Goal: Task Accomplishment & Management: Use online tool/utility

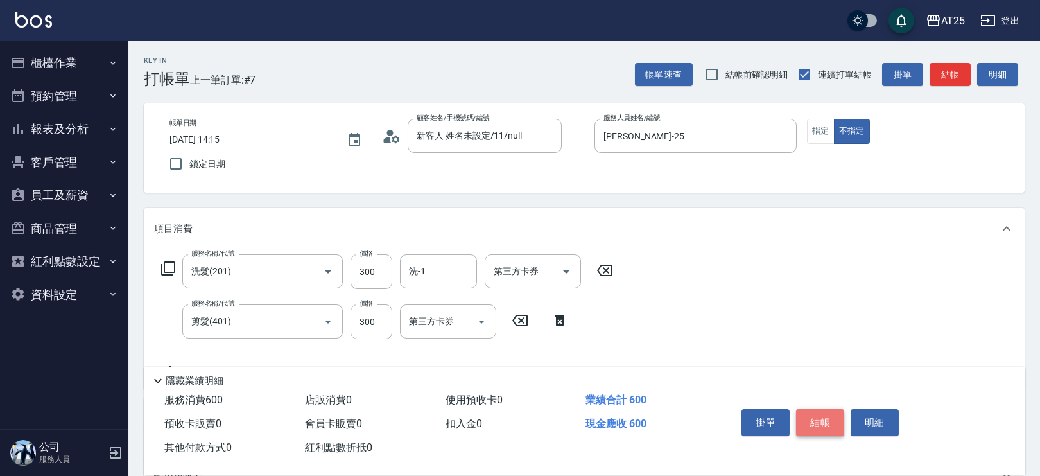
click at [823, 419] on button "結帳" at bounding box center [820, 422] width 48 height 27
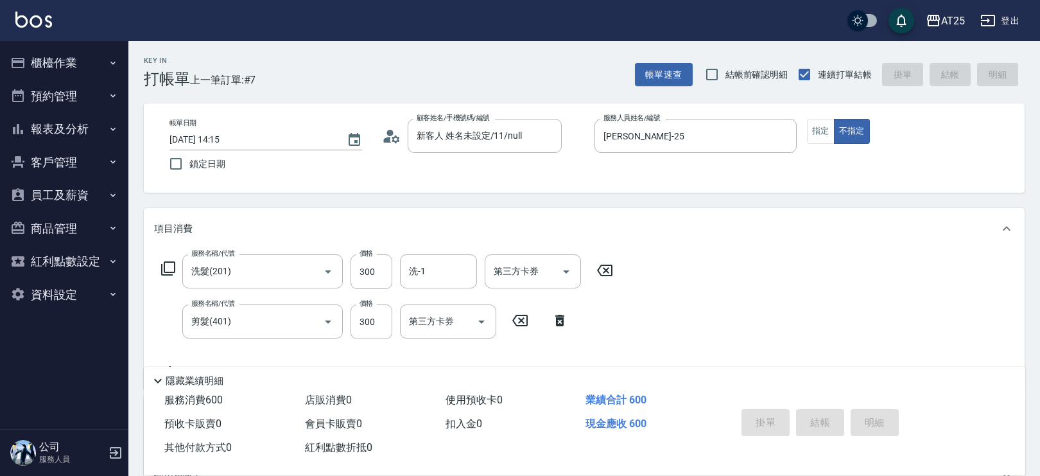
type input "2025/09/22 16:03"
type input "0"
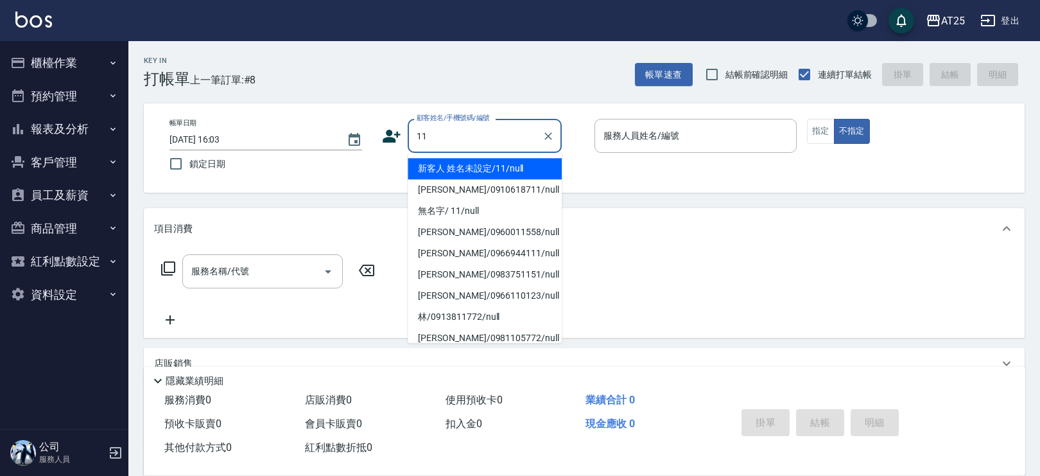
type input "新客人 姓名未設定/11/null"
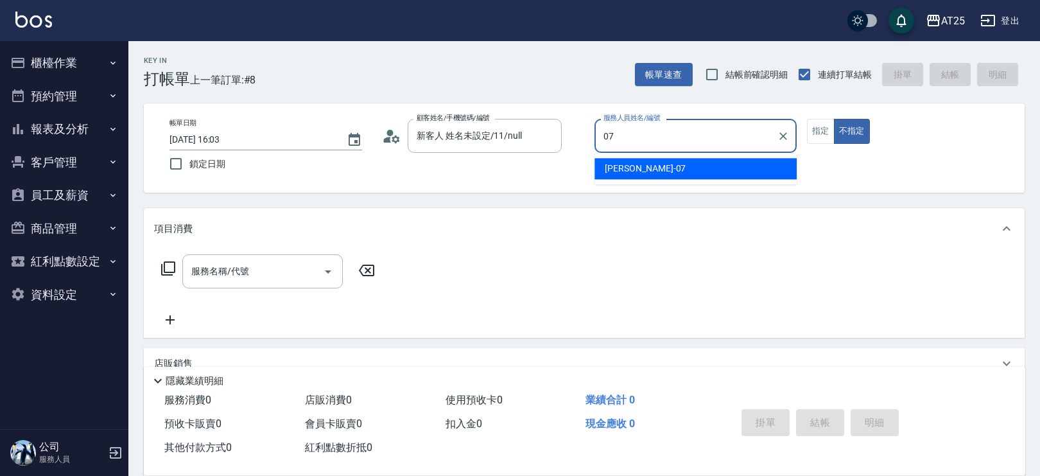
type input "Cooper-07"
type button "false"
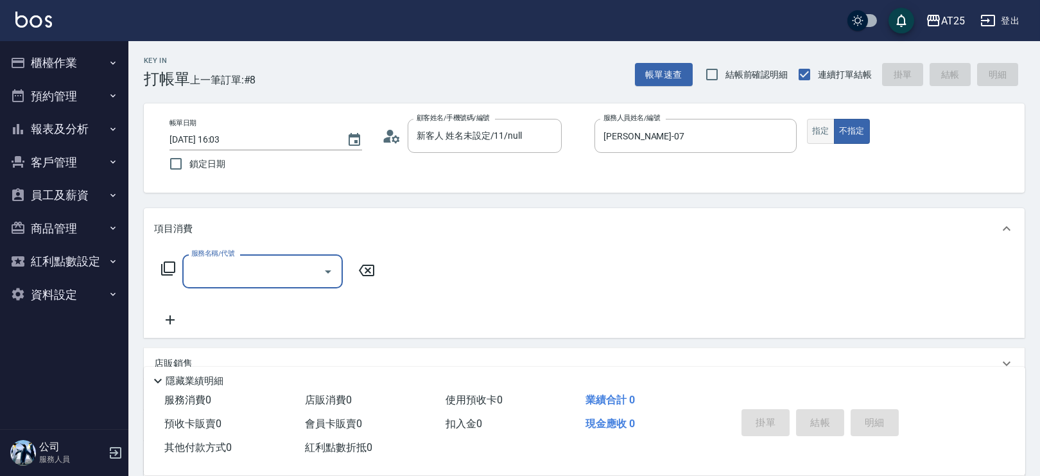
drag, startPoint x: 1044, startPoint y: 6, endPoint x: 809, endPoint y: 123, distance: 263.2
click at [809, 123] on button "指定" at bounding box center [821, 131] width 28 height 25
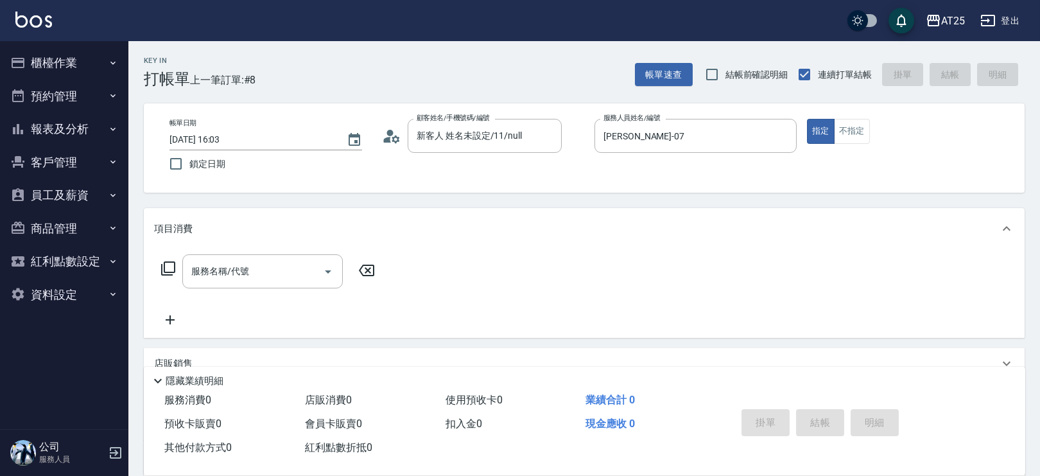
type button "true"
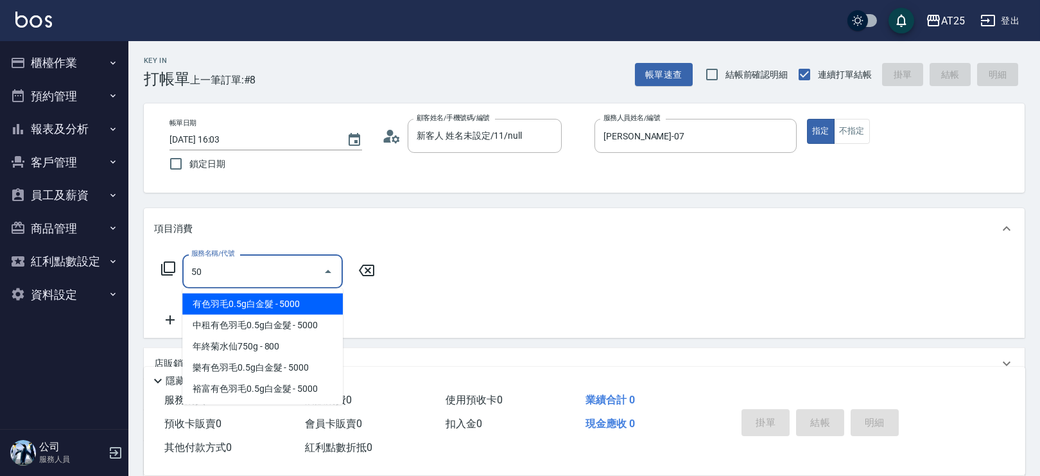
type input "501"
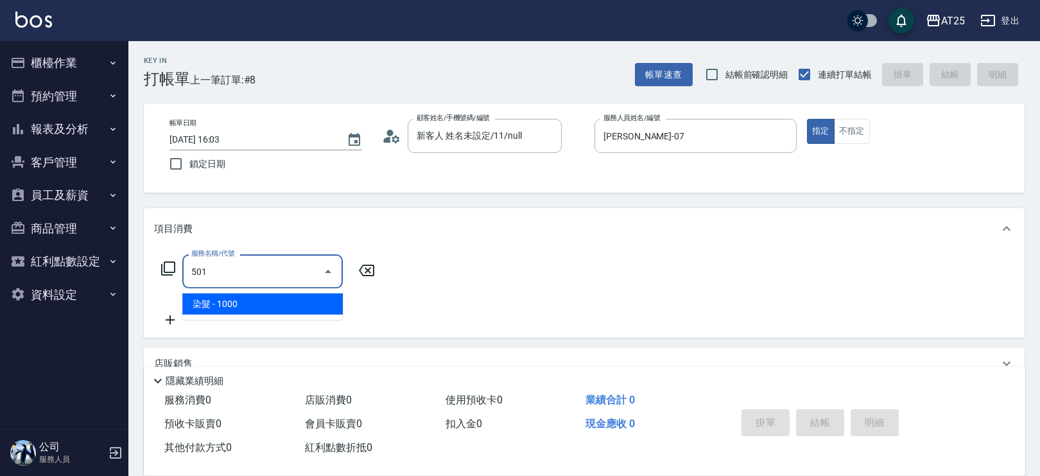
type input "100"
type input "染髮(501)"
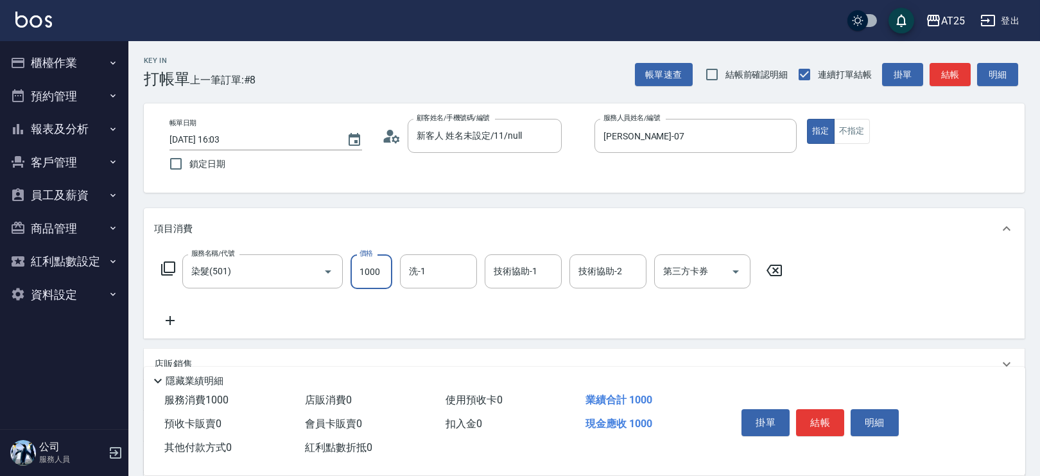
type input "0"
type input "15"
type input "10"
type input "150"
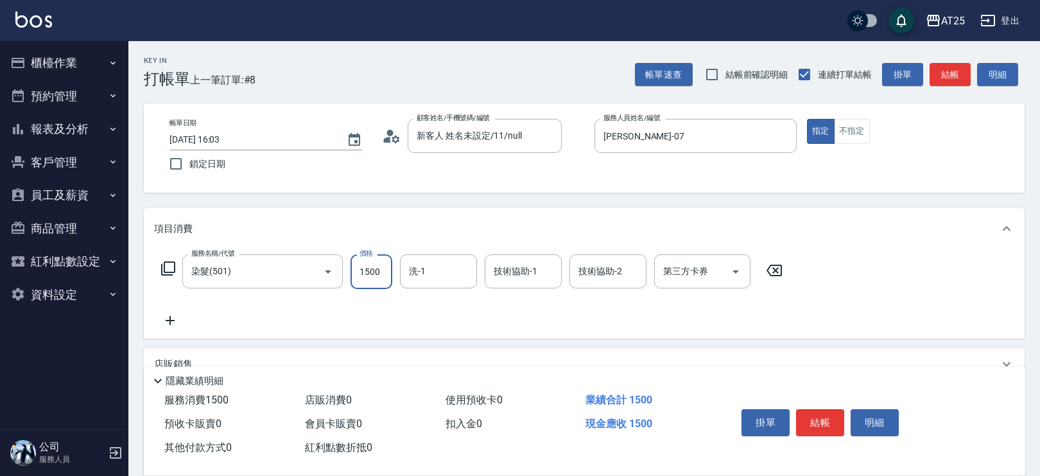
type input "1500"
type input "小祐-117"
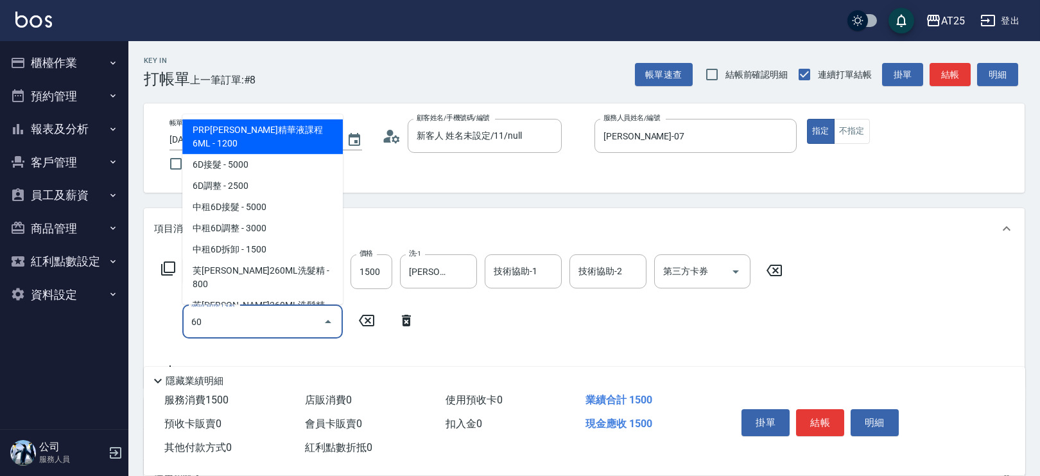
type input "601"
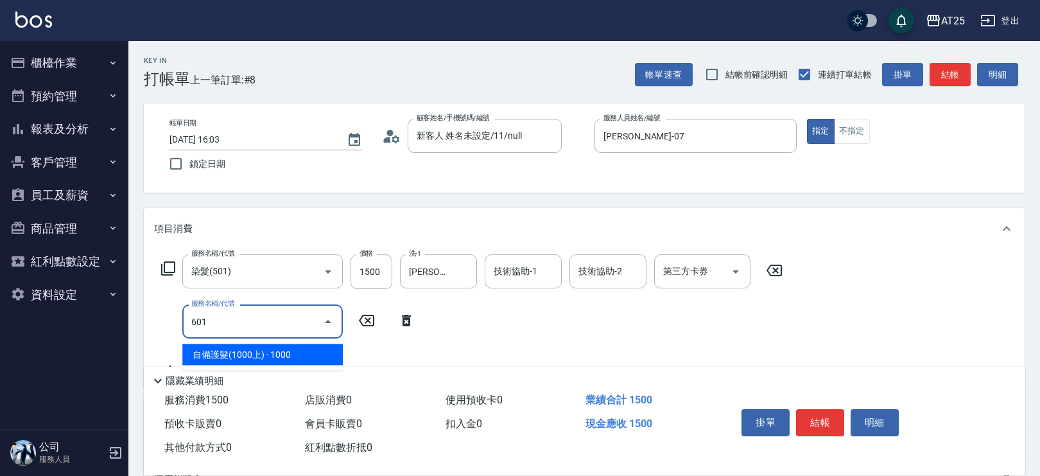
type input "250"
type input "自備護髮(1000上)(601)"
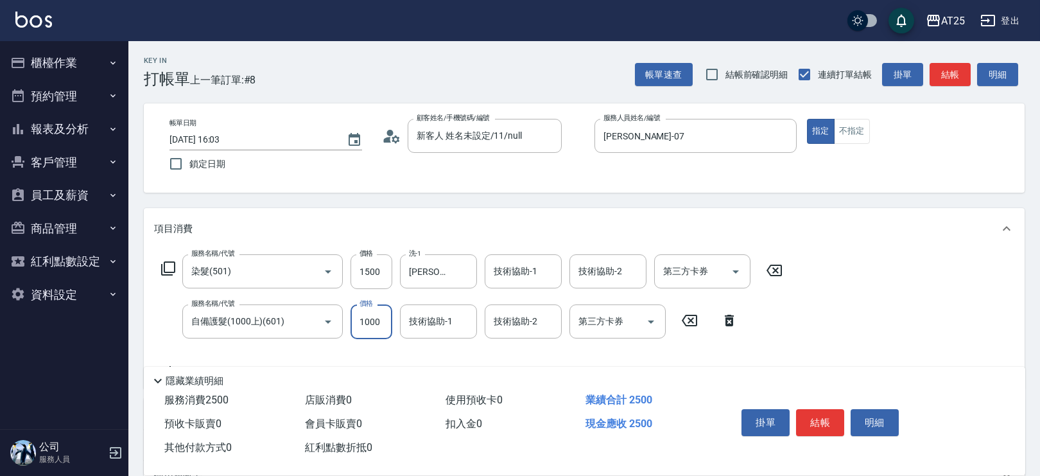
type input "150"
type input "15"
type input "160"
type input "150"
type input "300"
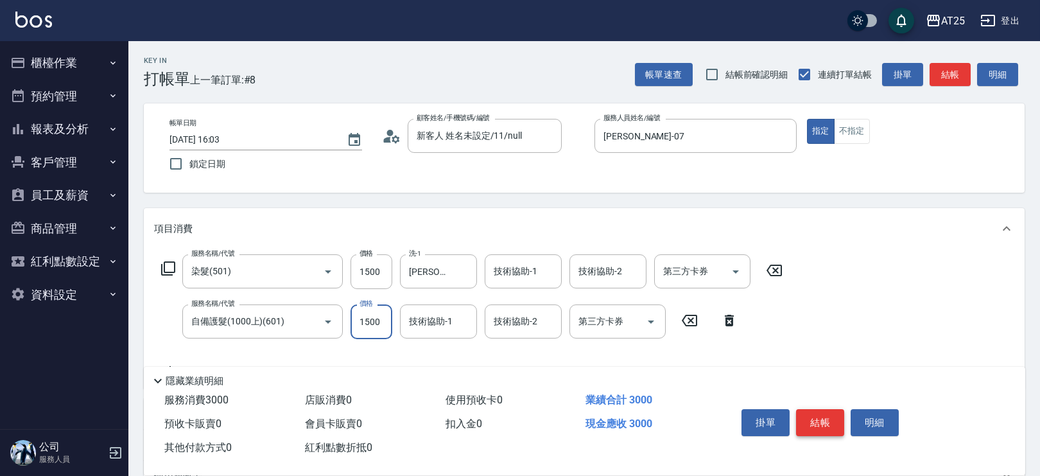
type input "1500"
click at [816, 413] on button "結帳" at bounding box center [820, 422] width 48 height 27
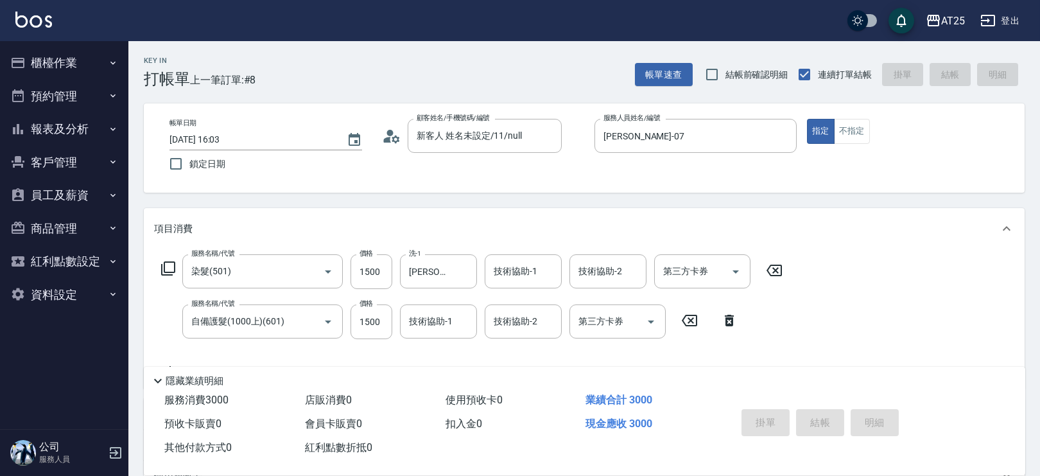
type input "2025/09/22 16:10"
type input "0"
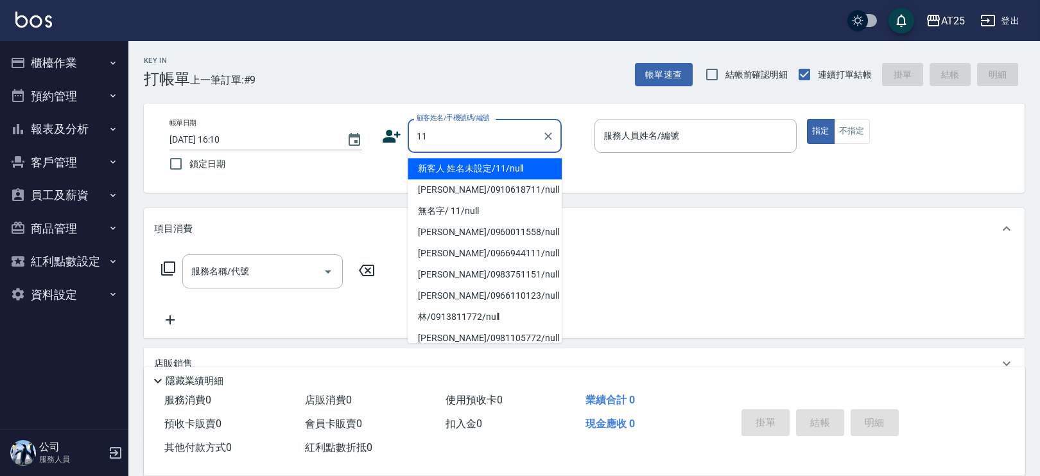
type input "新客人 姓名未設定/11/null"
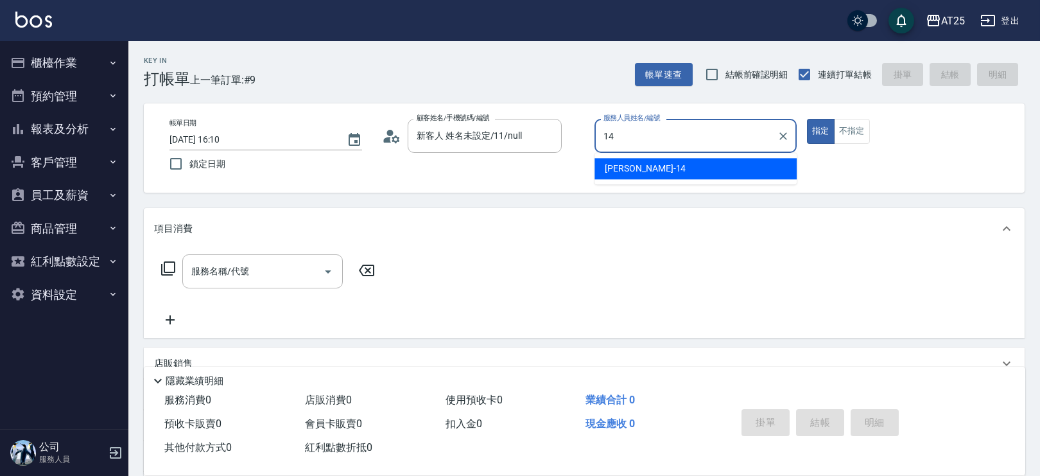
type input "Ken-14"
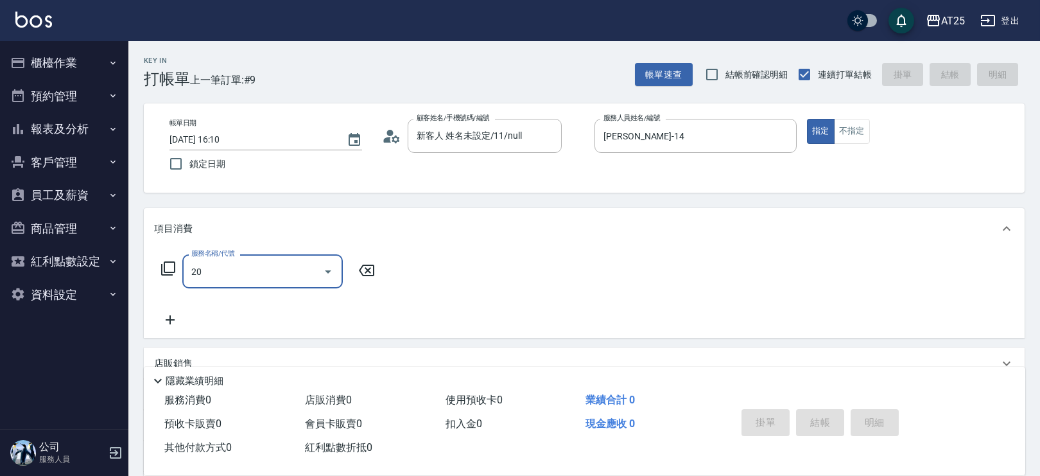
type input "201"
type input "30"
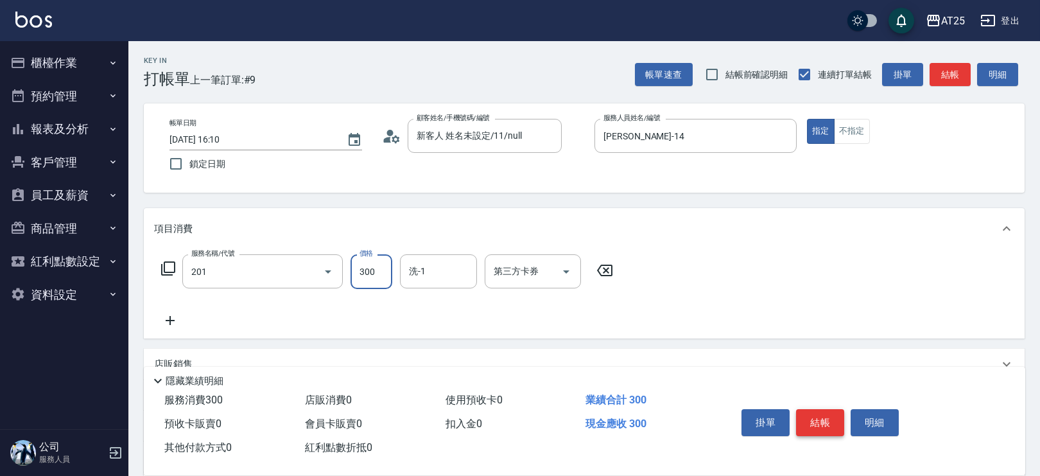
type input "洗髮(201)"
type input "4"
type input "0"
type input "40"
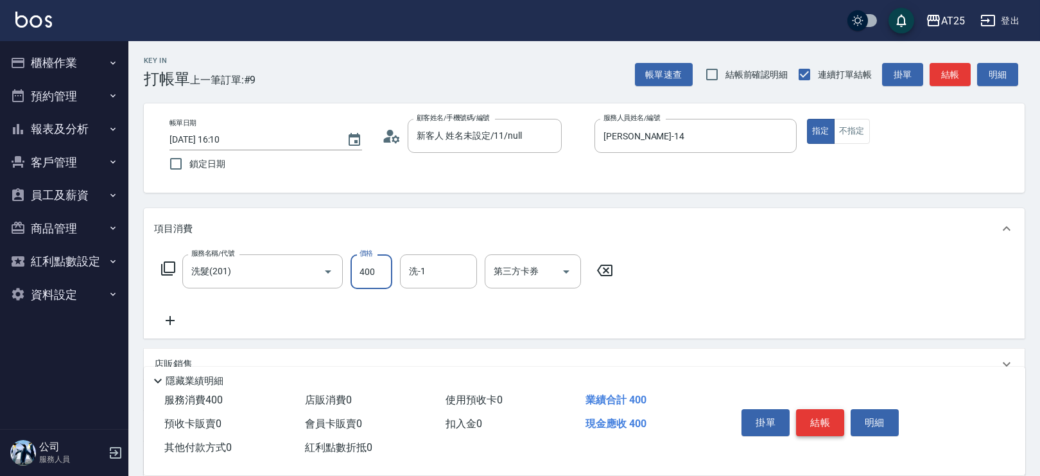
type input "400"
type input "小宇-58"
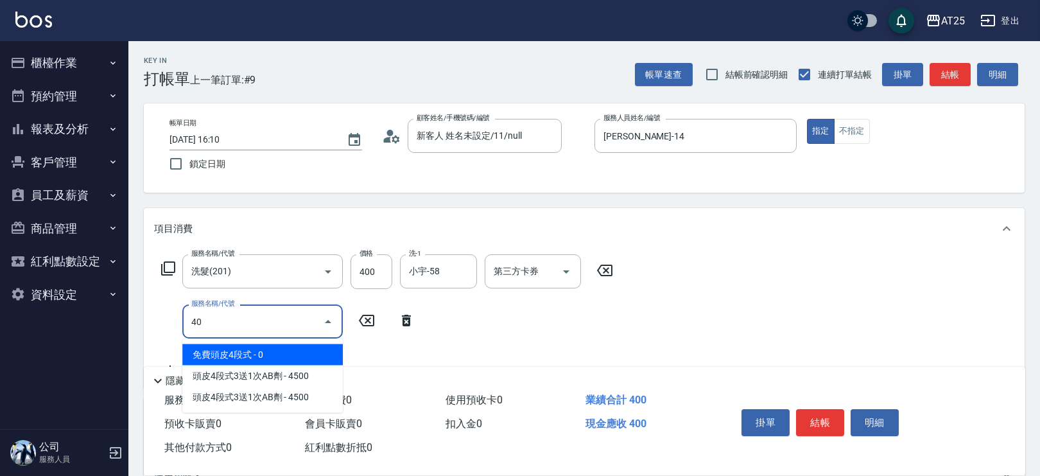
type input "401"
type input "70"
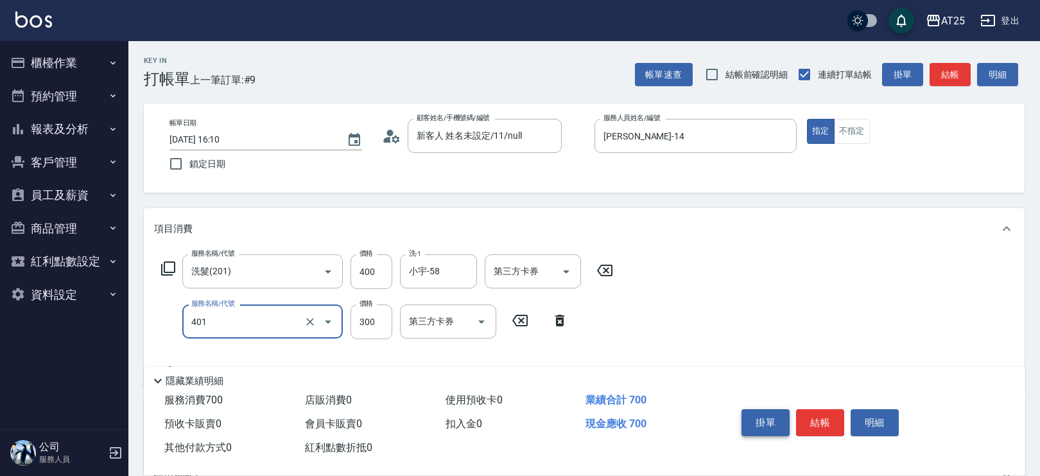
type input "剪髮(401)"
type input "40"
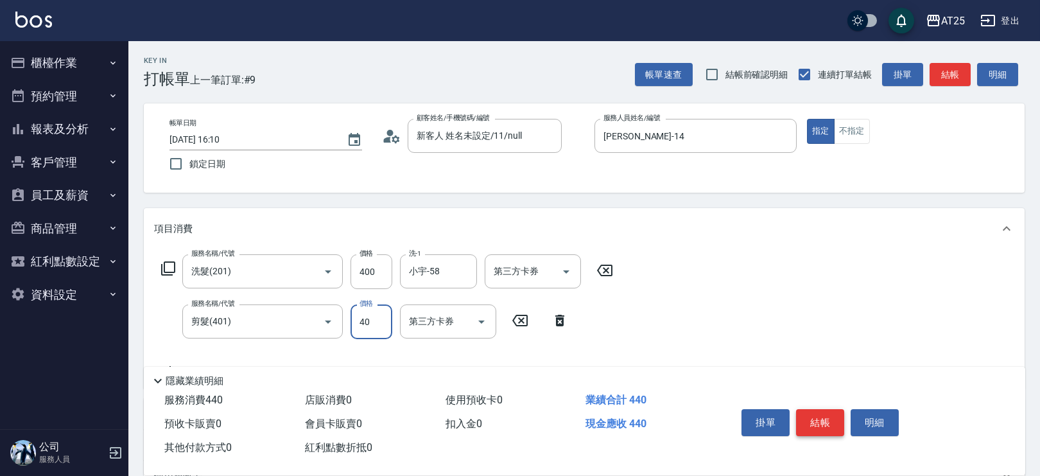
type input "80"
type input "400"
click at [812, 414] on button "結帳" at bounding box center [820, 422] width 48 height 27
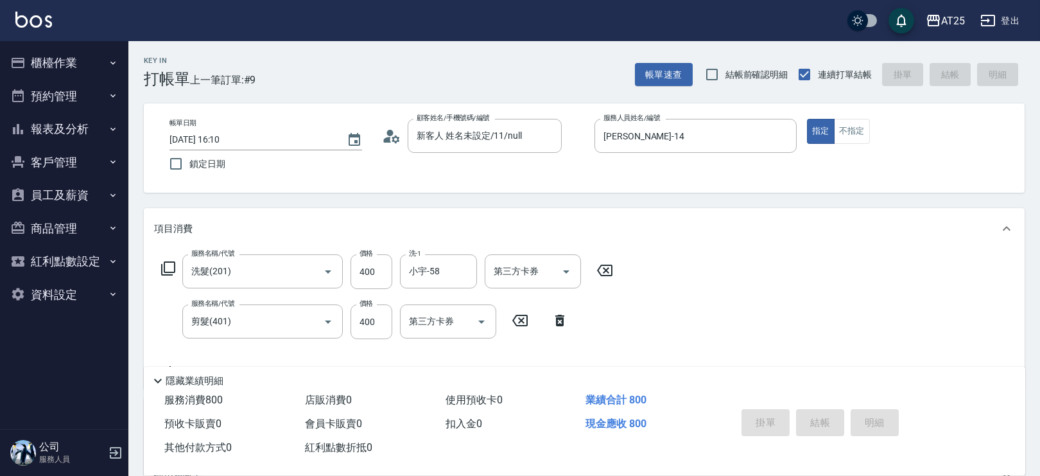
type input "2025/09/22 16:11"
type input "0"
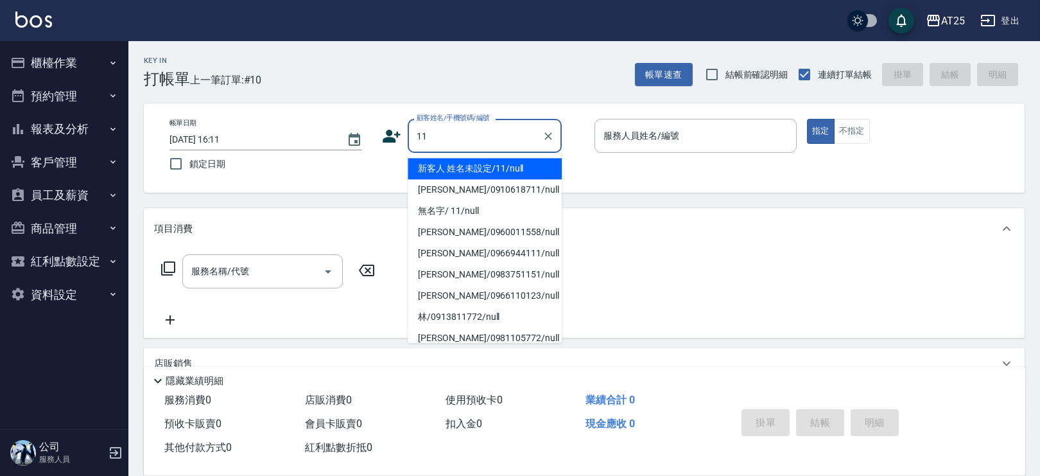
type input "新客人 姓名未設定/11/null"
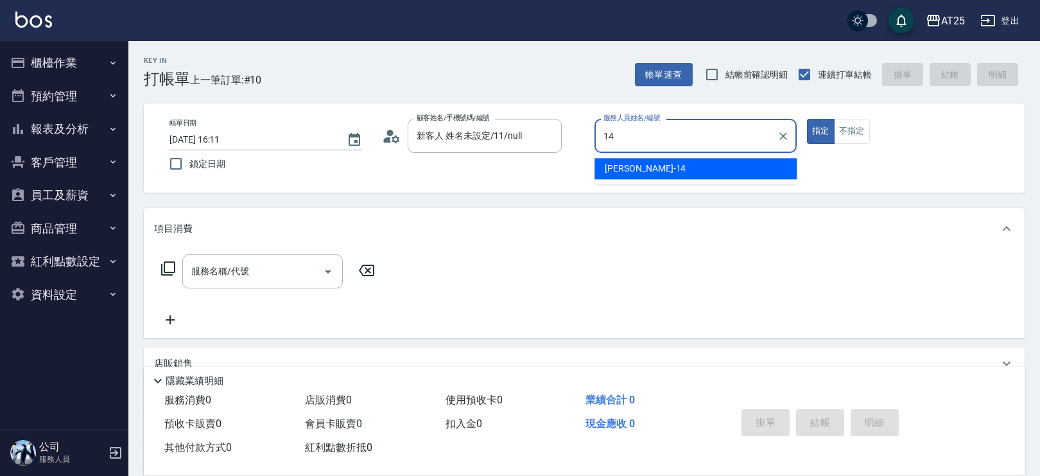
type input "Ken-14"
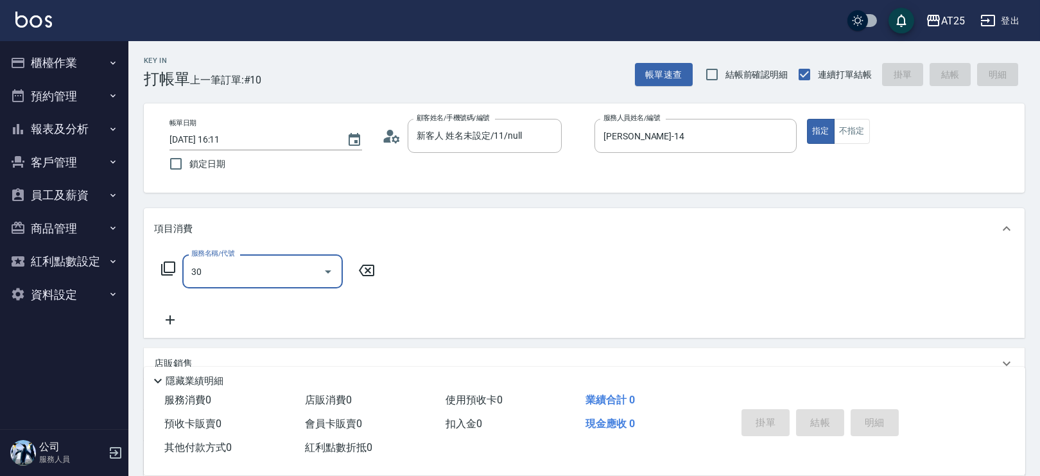
type input "301"
type input "150"
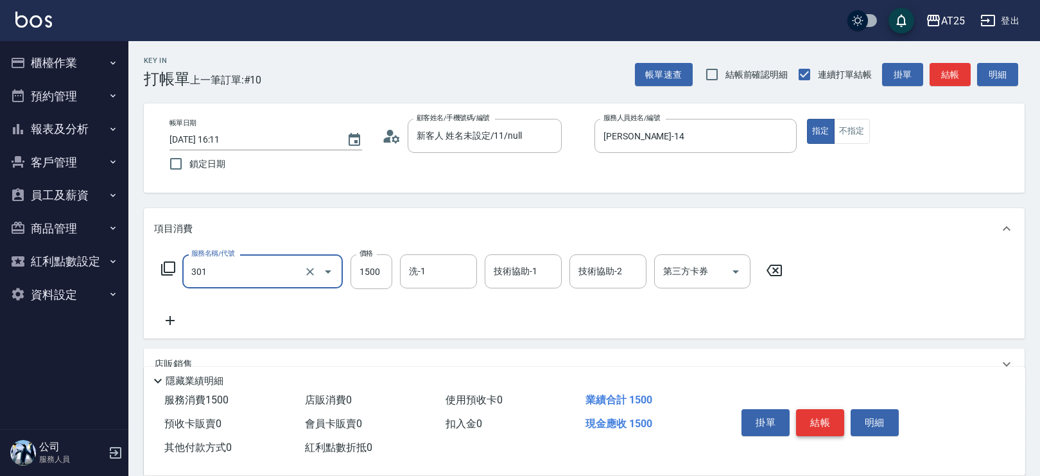
type input "燙髮(301)"
type input "0"
type input "30"
type input "300"
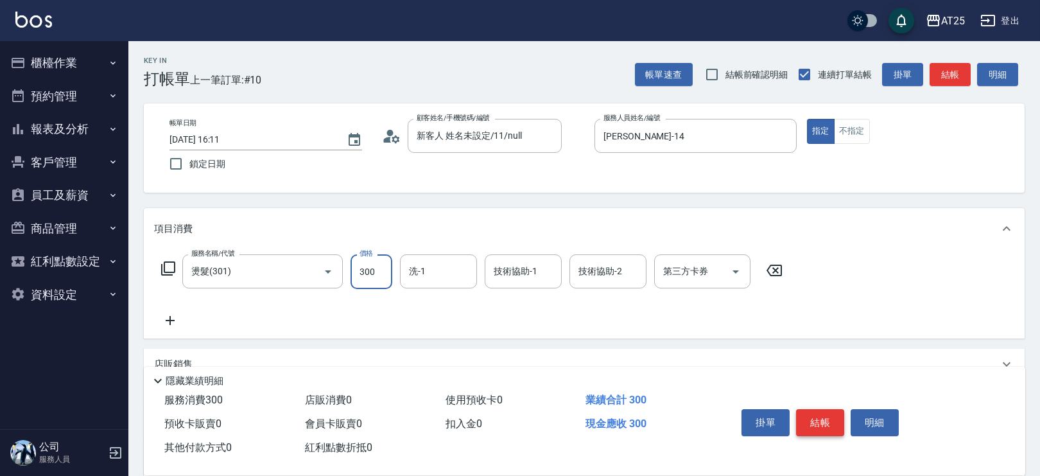
type input "300"
type input "3000"
type input "小宇-58"
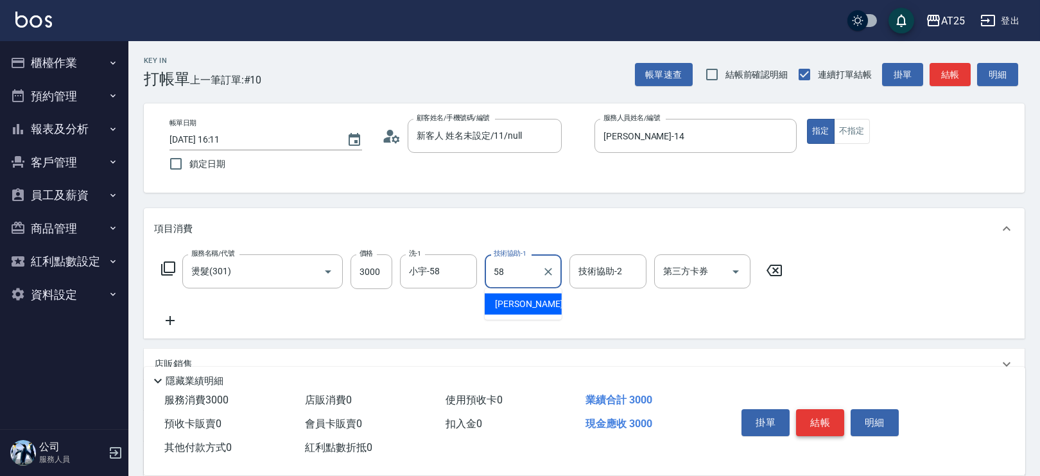
type input "小宇-58"
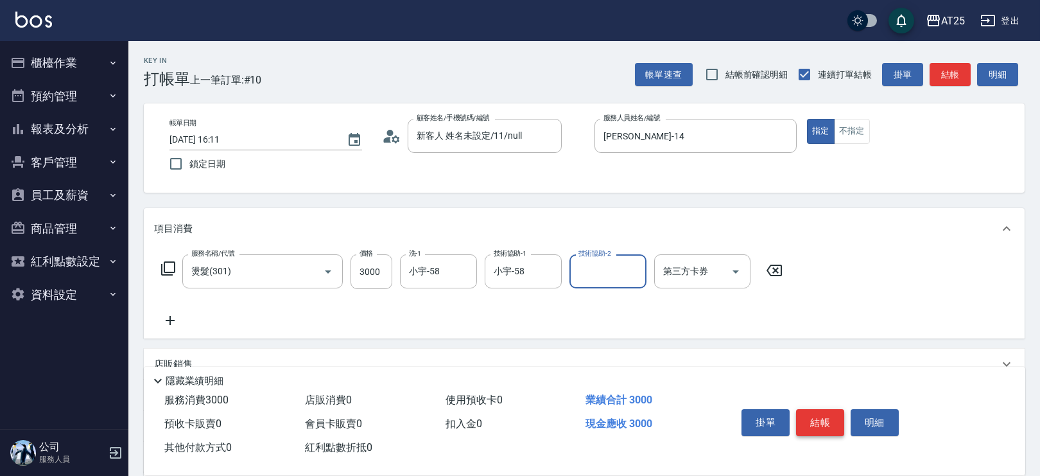
click at [812, 414] on button "結帳" at bounding box center [820, 422] width 48 height 27
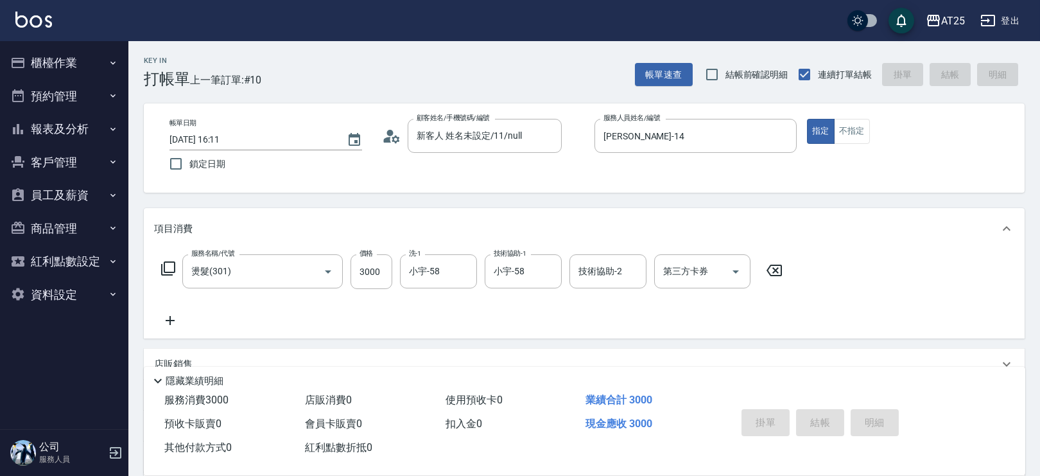
type input "0"
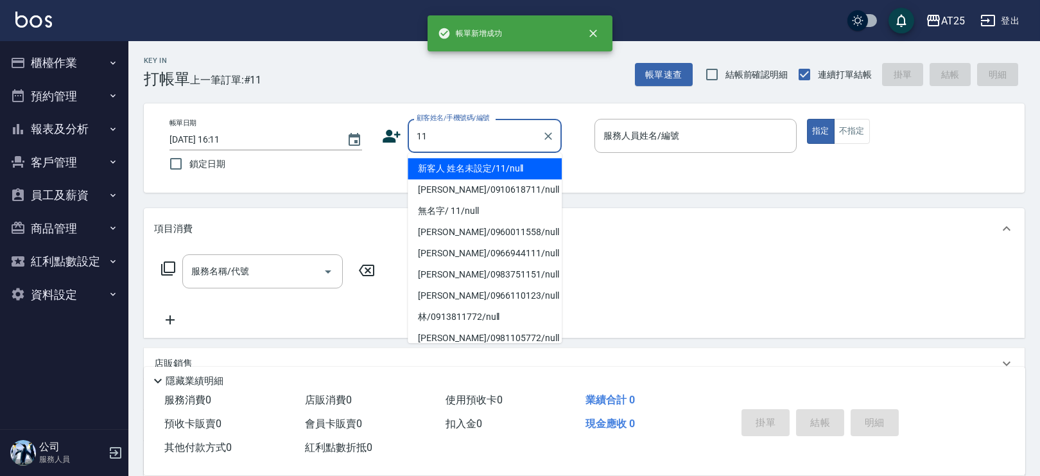
type input "新客人 姓名未設定/11/null"
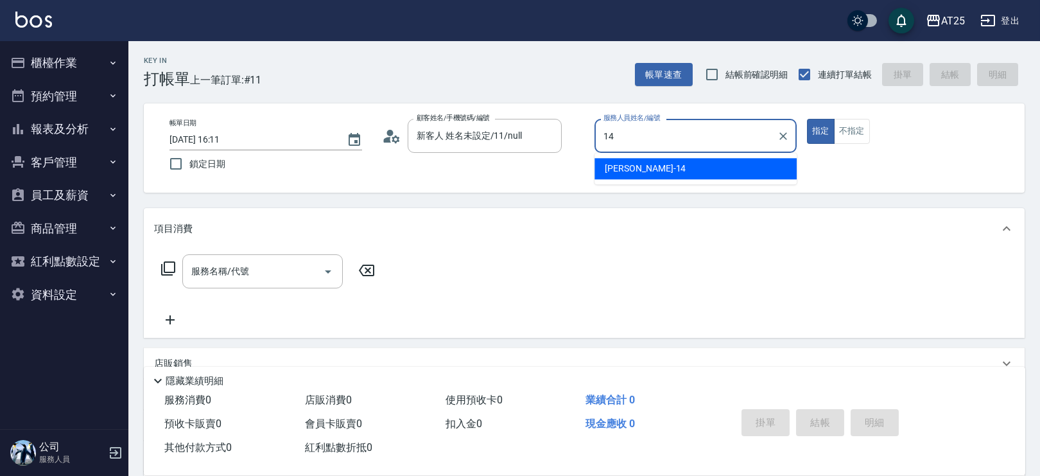
type input "Ken-14"
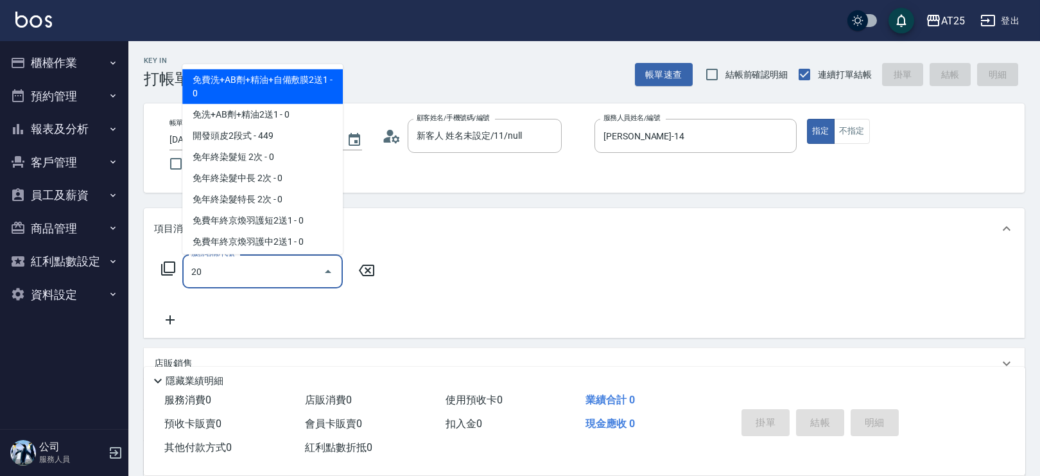
type input "201"
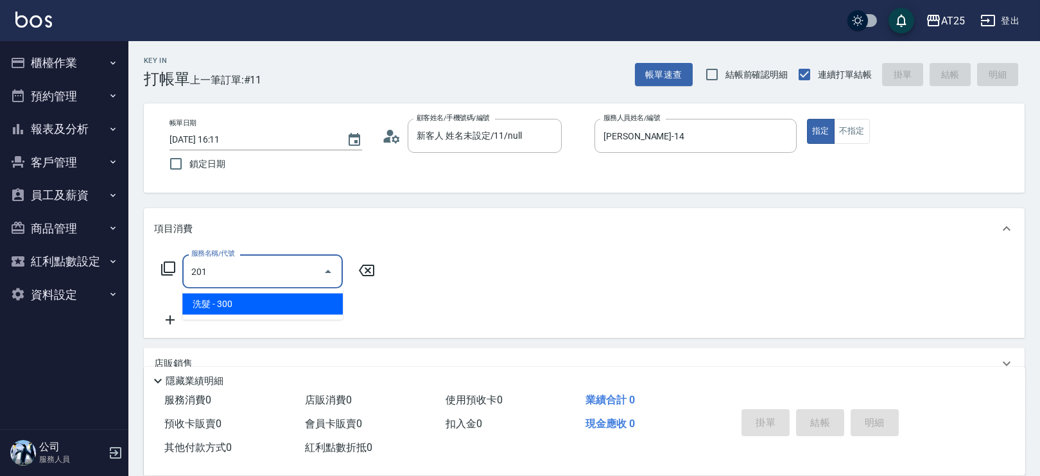
type input "30"
type input "洗髮(201)"
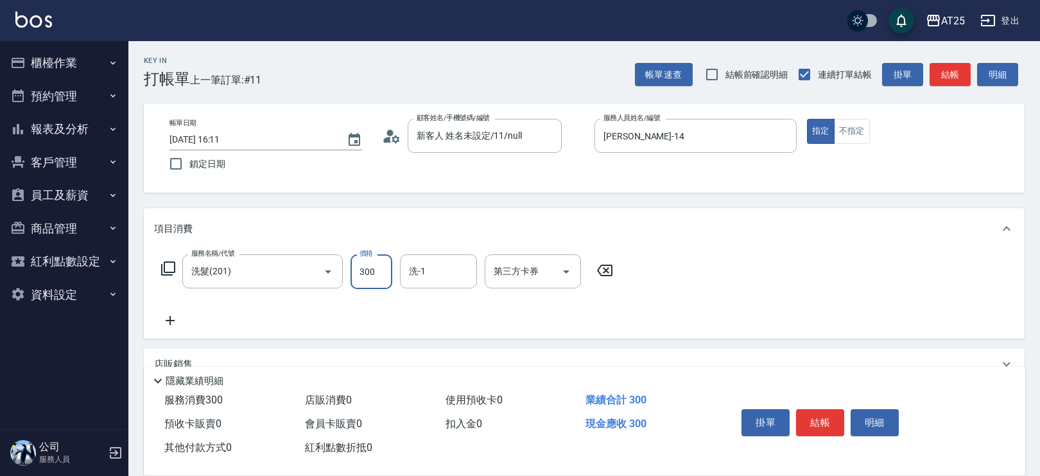
type input "0"
type input "50"
type input "500"
type input "小宇-58"
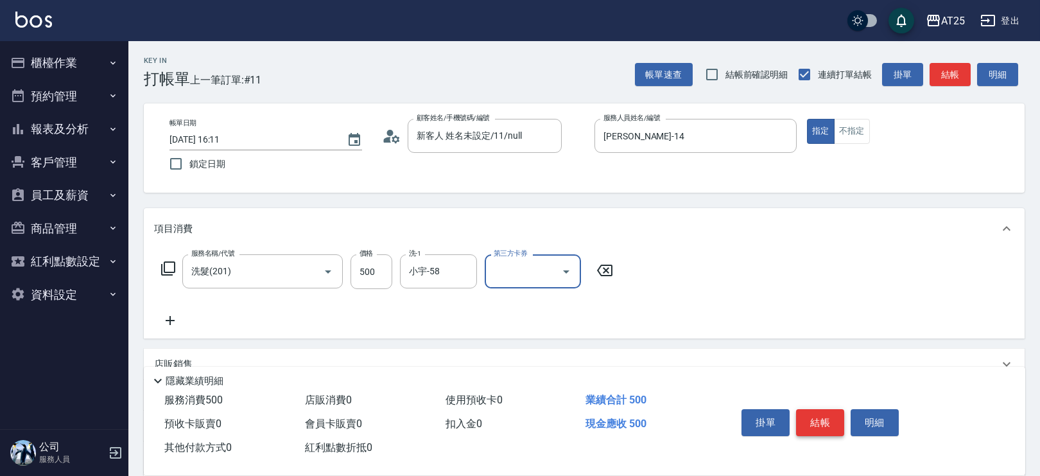
click at [827, 414] on button "結帳" at bounding box center [820, 422] width 48 height 27
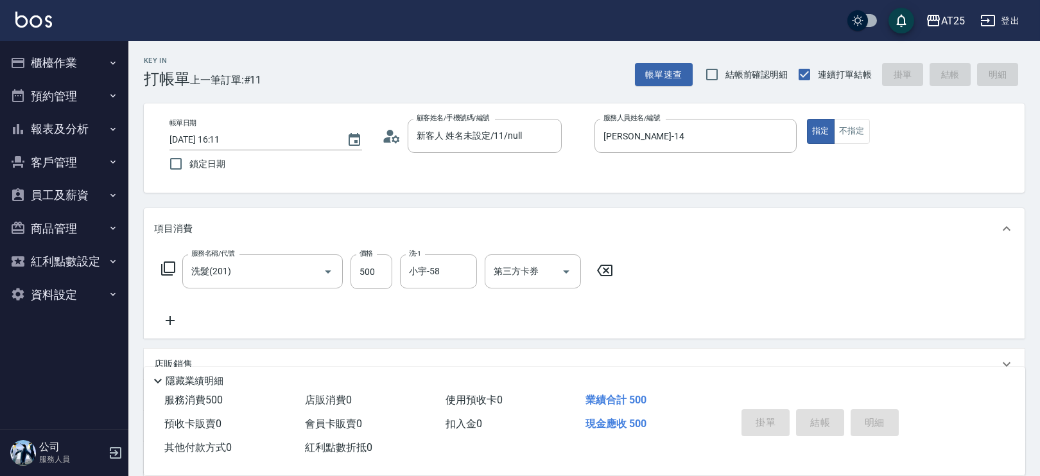
type input "0"
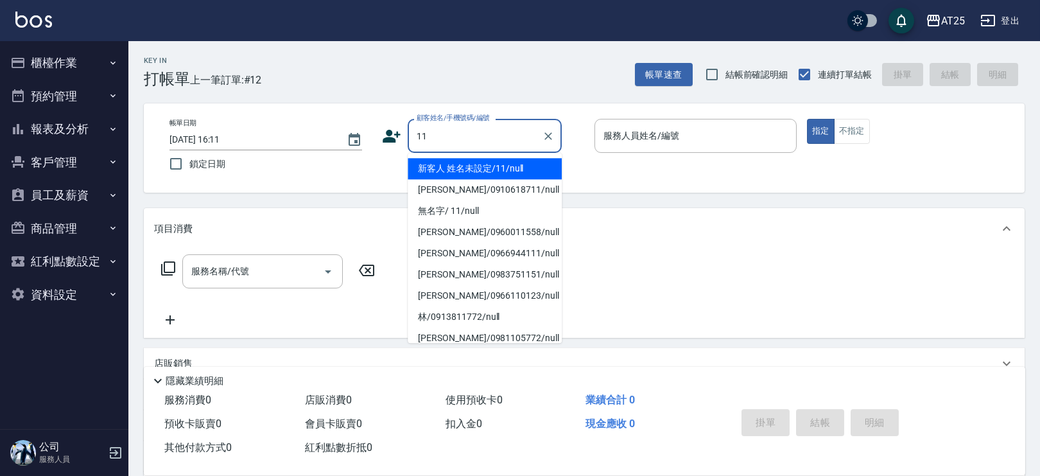
type input "新客人 姓名未設定/11/null"
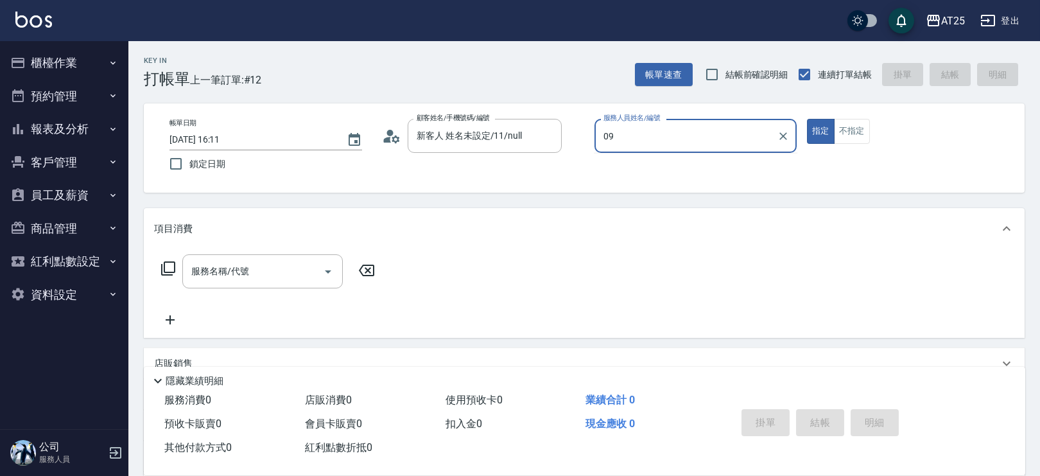
type input "Kevin-09"
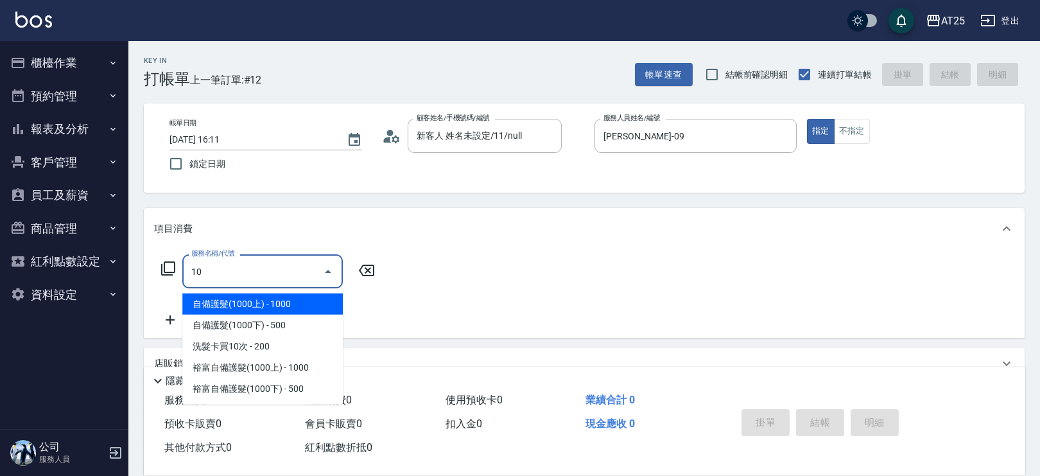
type input "102"
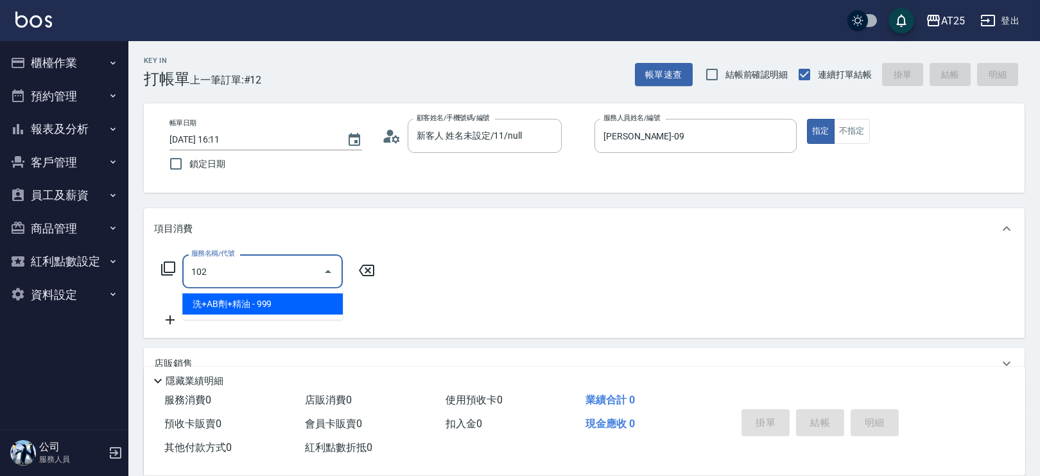
type input "90"
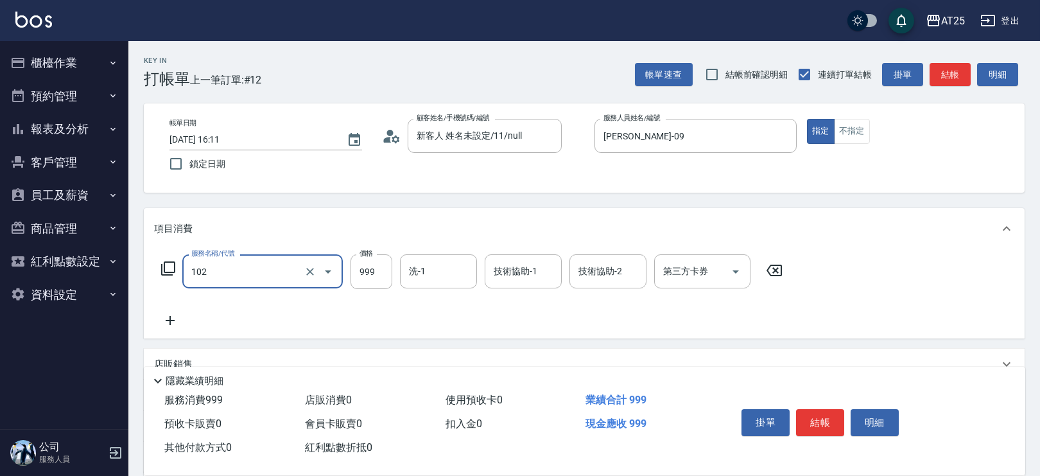
type input "洗+AB劑+精油(102)"
click at [379, 274] on input "999" at bounding box center [371, 271] width 42 height 35
type input "0"
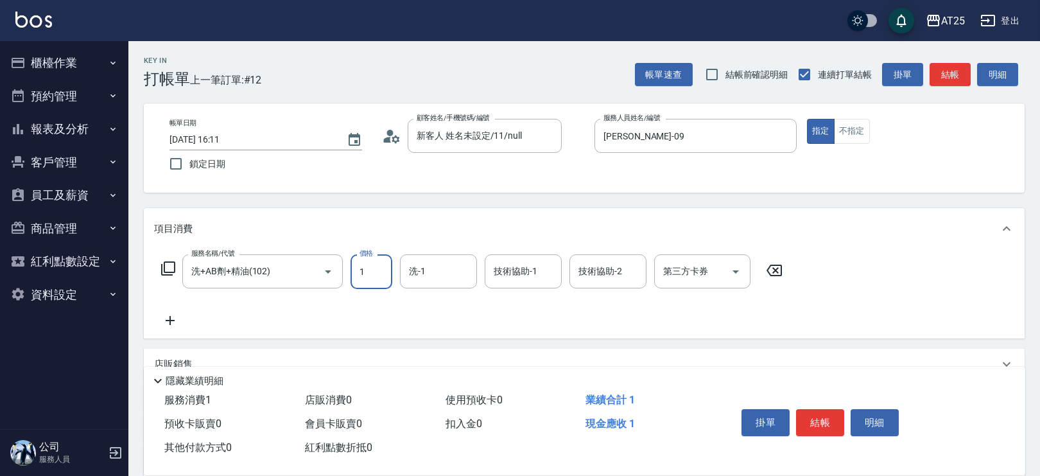
type input "12"
type input "10"
type input "129"
type input "120"
type input "1299"
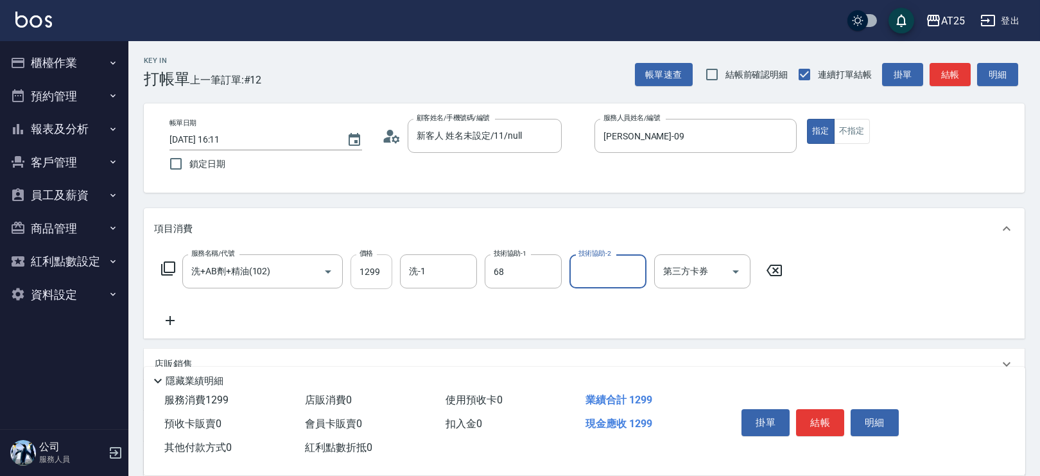
type input "游惠心-68"
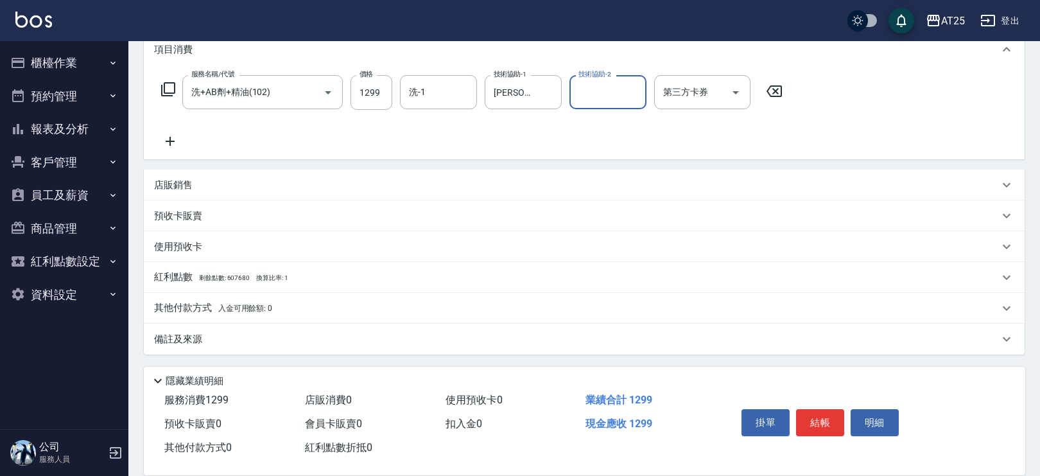
click at [221, 301] on p "其他付款方式 入金可用餘額: 0" at bounding box center [213, 308] width 118 height 14
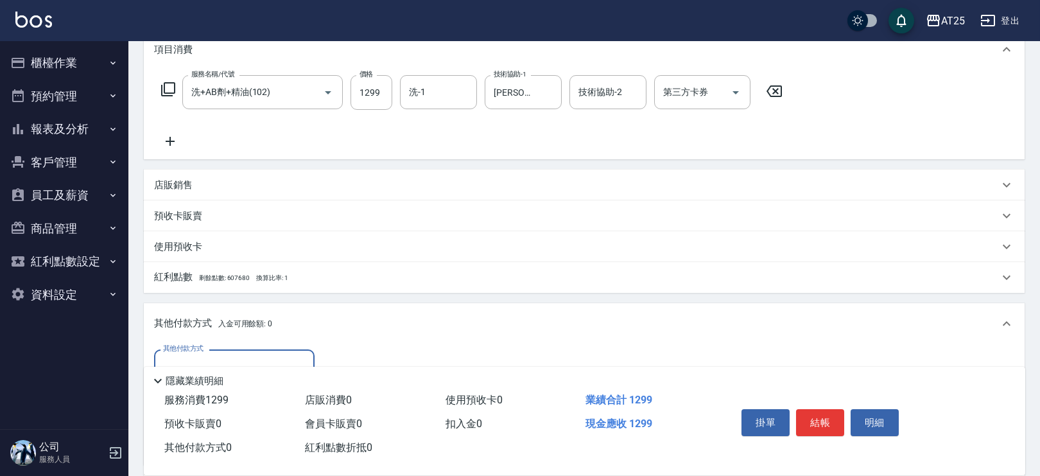
scroll to position [0, 0]
click at [235, 356] on input "其他付款方式" at bounding box center [234, 366] width 149 height 22
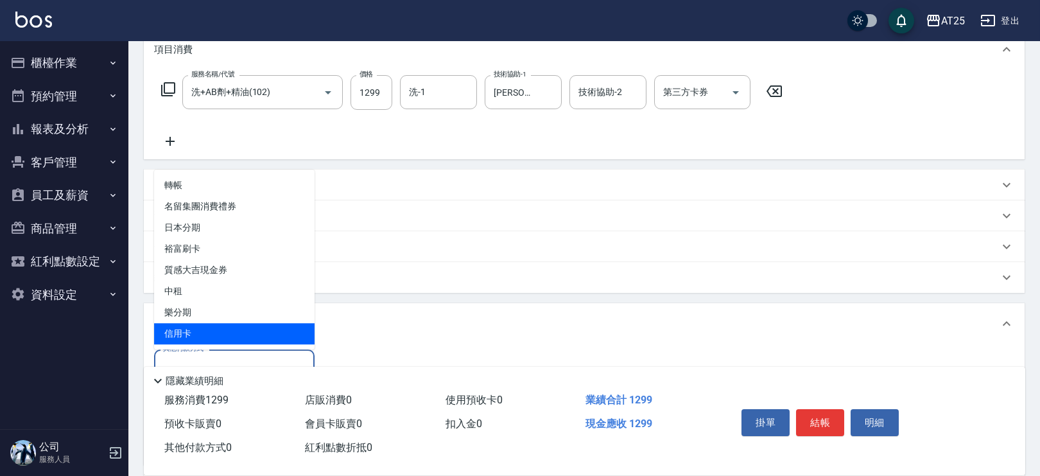
click at [229, 330] on span "信用卡" at bounding box center [234, 333] width 160 height 21
type input "信用卡"
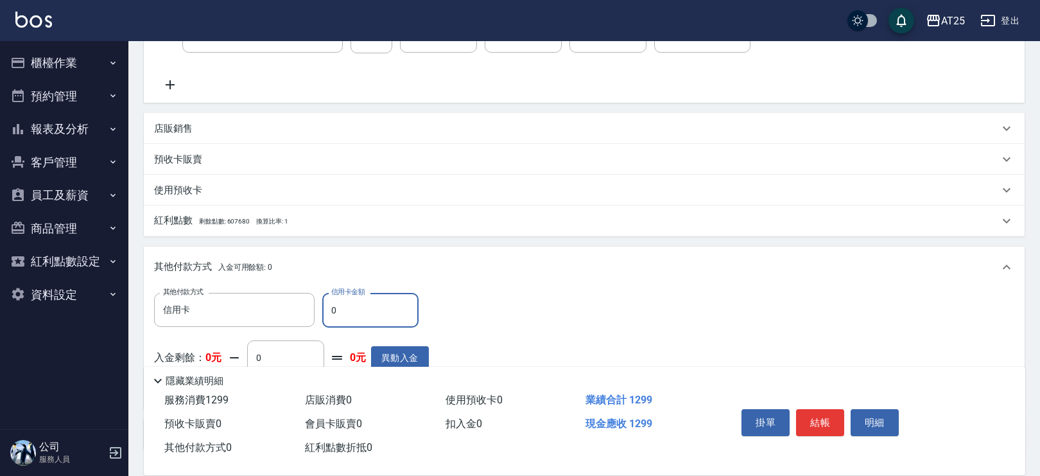
scroll to position [250, 0]
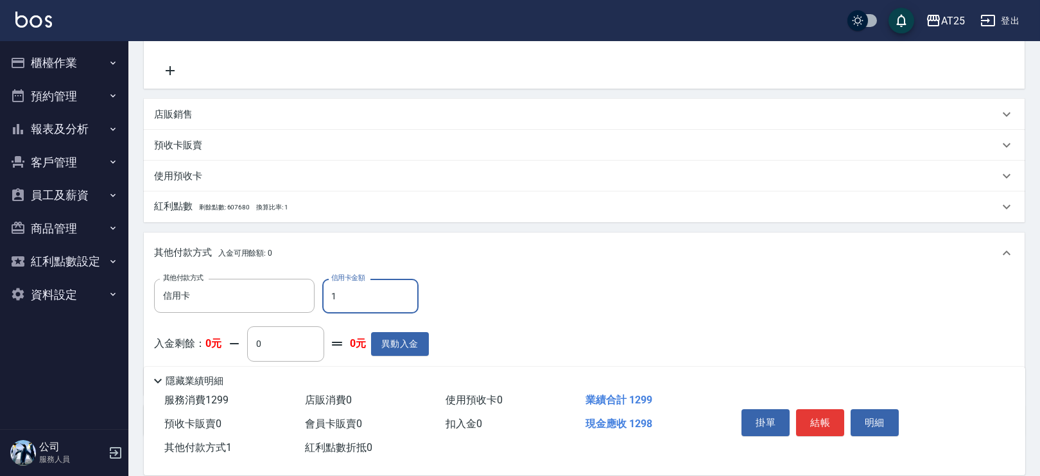
type input "12"
type input "110"
type input "129"
type input "0"
type input "1299"
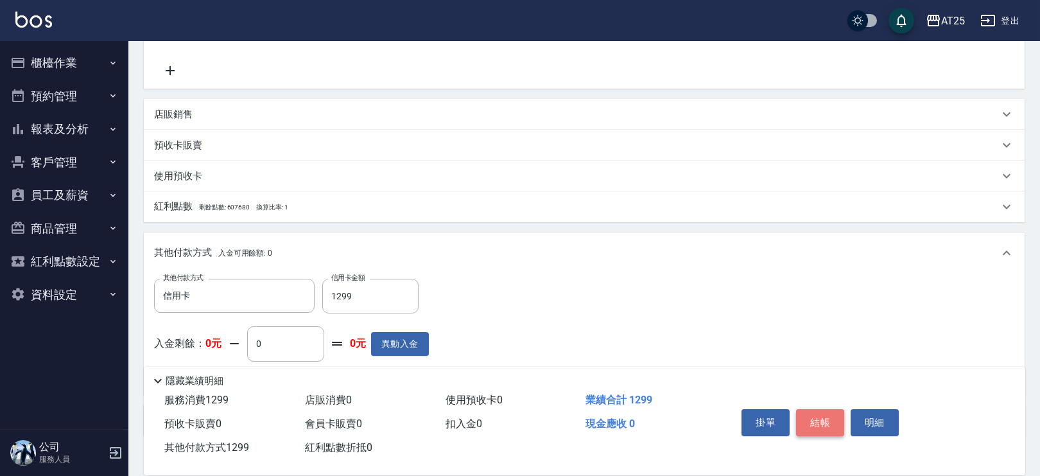
click at [824, 421] on button "結帳" at bounding box center [820, 422] width 48 height 27
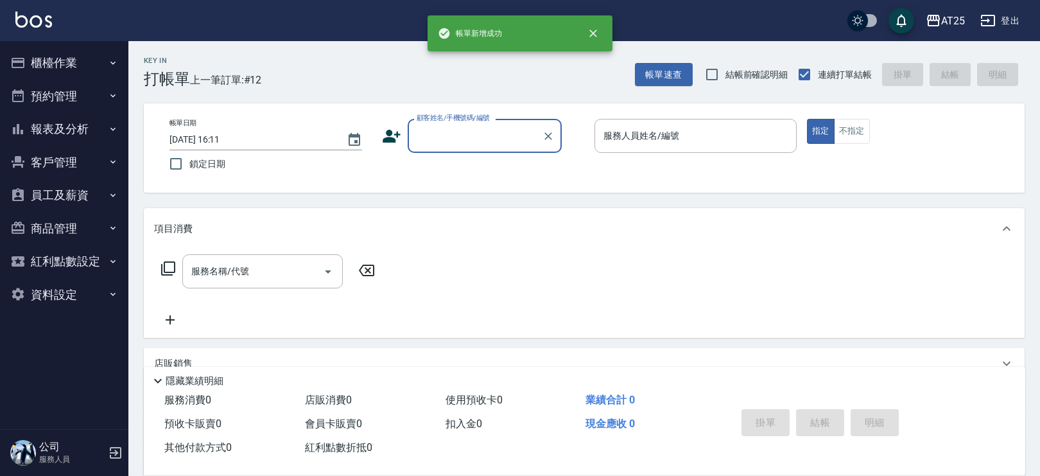
scroll to position [0, 0]
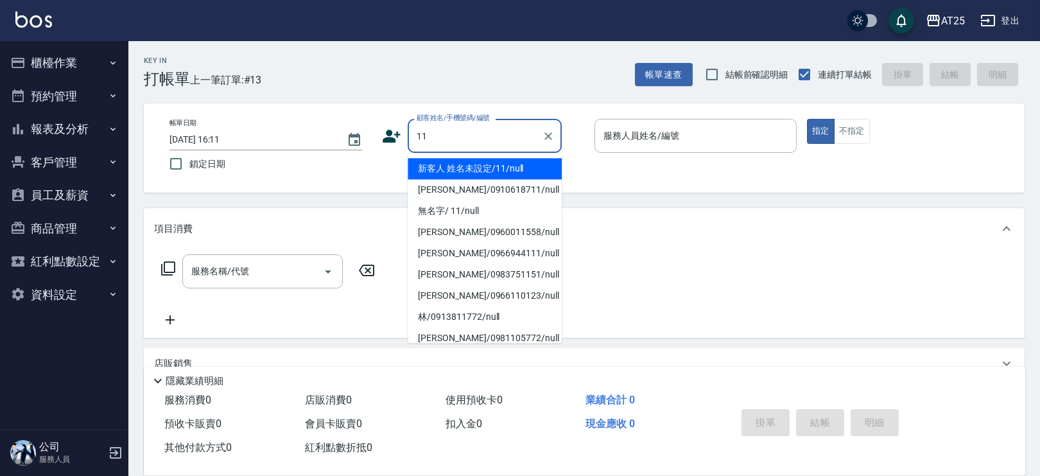
type input "新客人 姓名未設定/11/null"
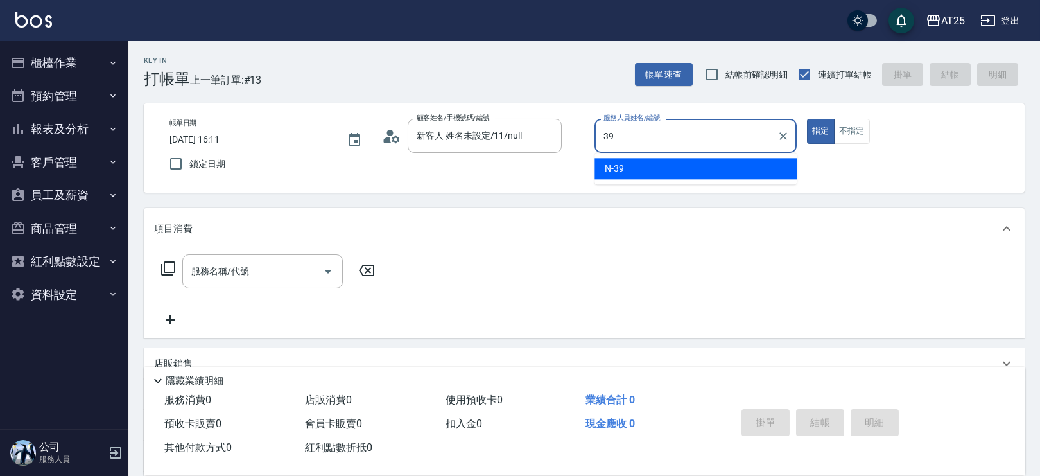
type input "N-39"
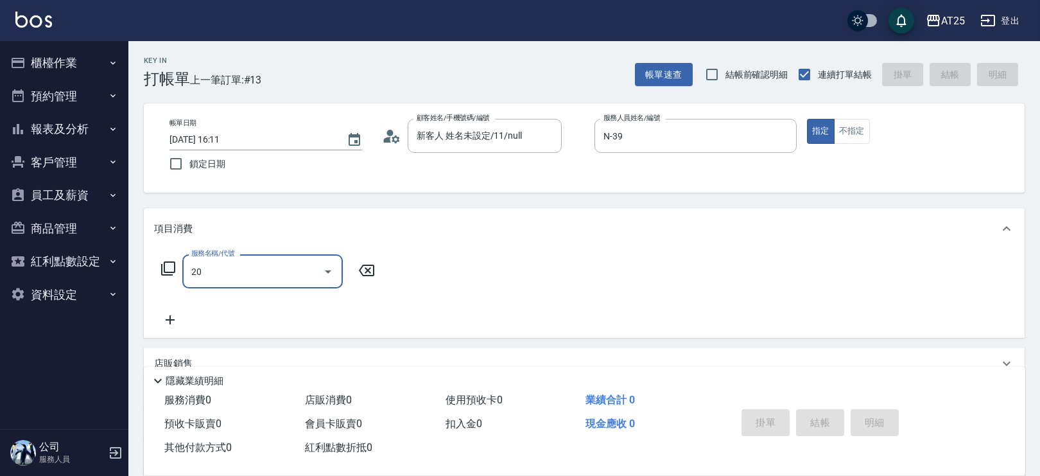
type input "201"
type input "30"
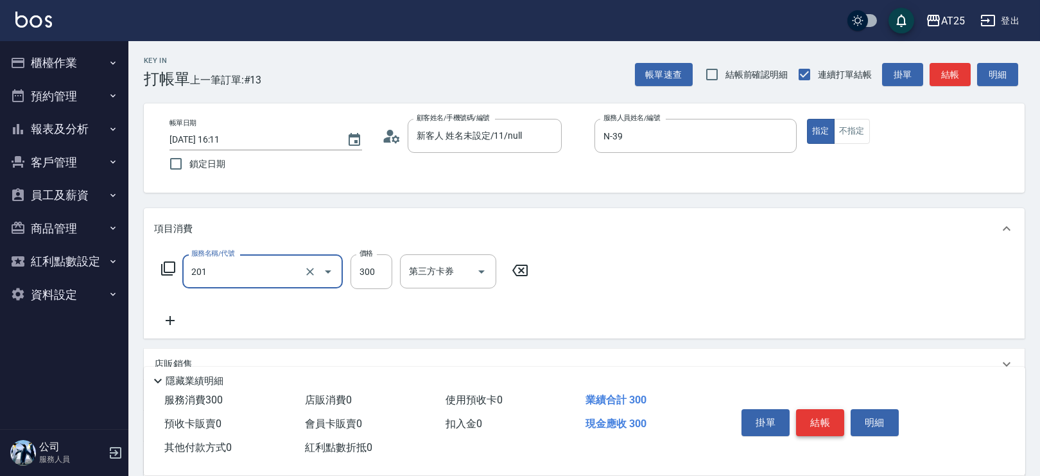
type input "洗髮(201)"
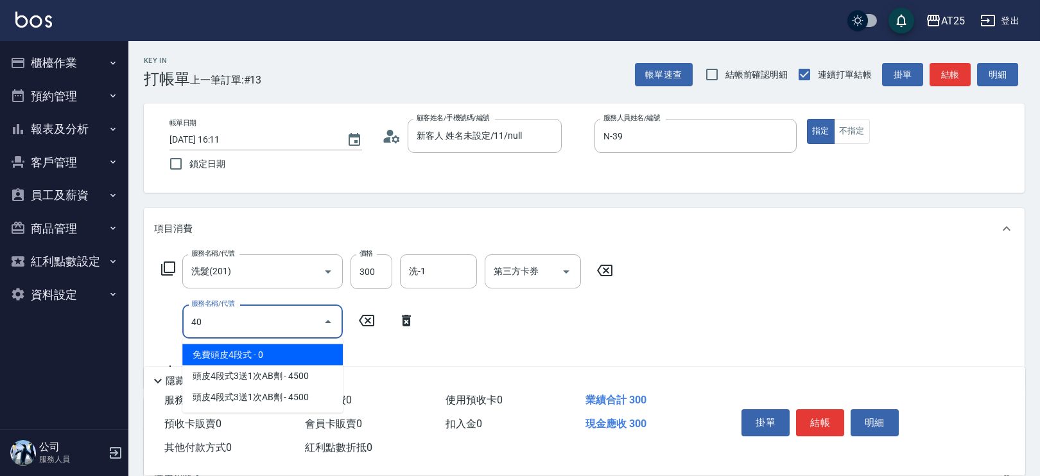
type input "401"
type input "60"
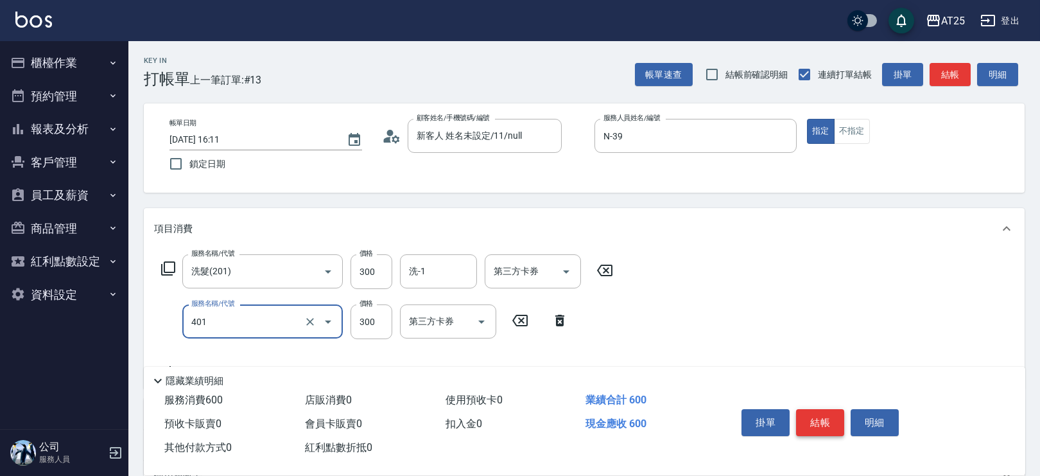
type input "剪髮(401)"
click at [858, 128] on button "不指定" at bounding box center [852, 131] width 36 height 25
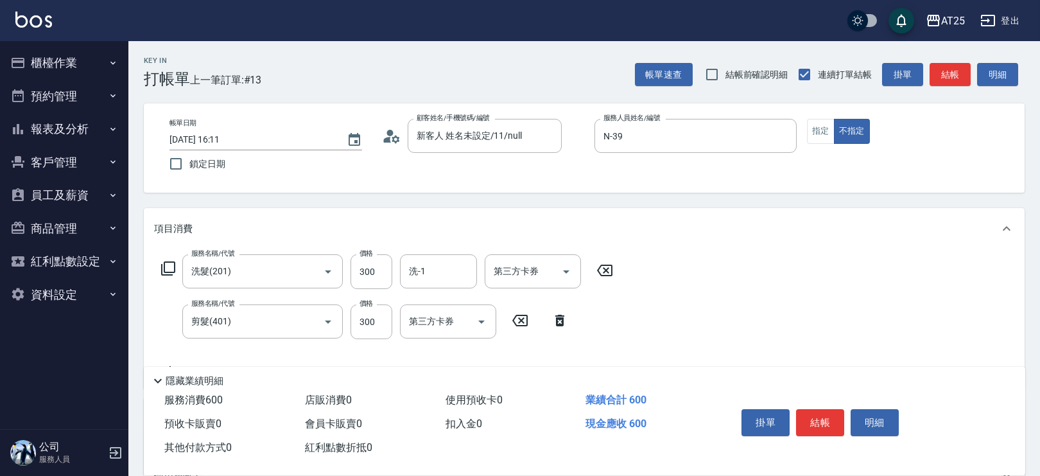
click at [821, 416] on button "結帳" at bounding box center [820, 422] width 48 height 27
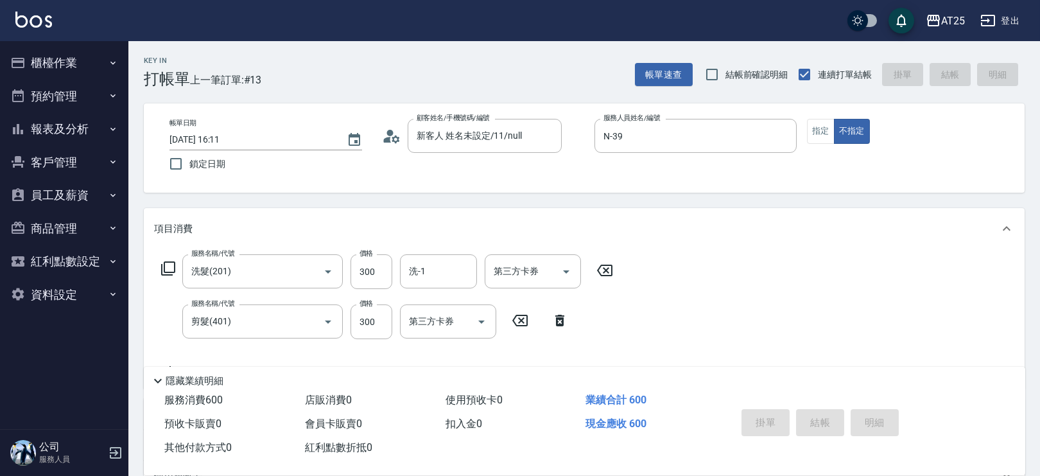
type input "2025/09/22 16:12"
type input "0"
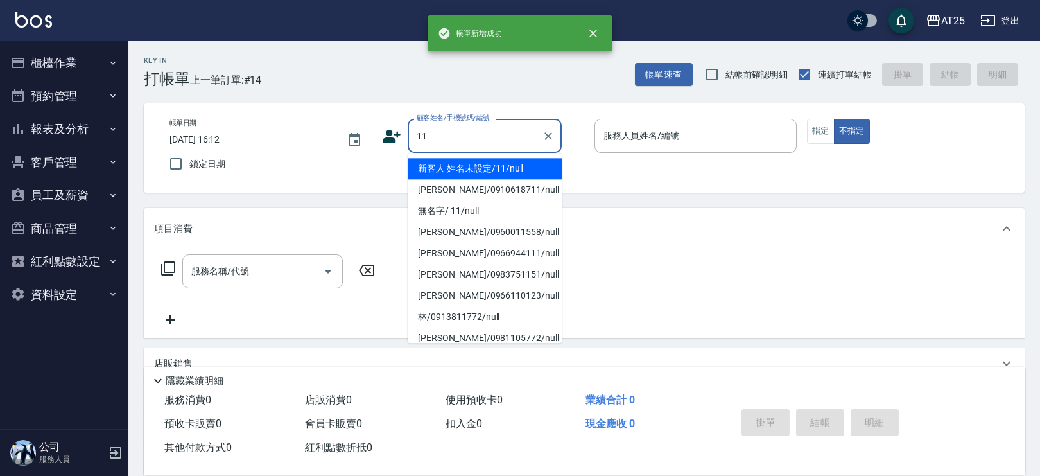
type input "新客人 姓名未設定/11/null"
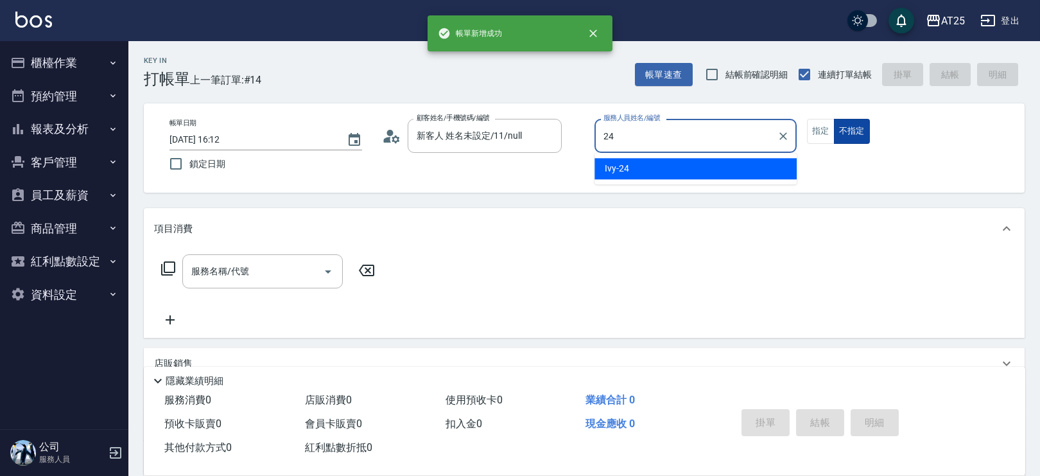
type input "Ivy-24"
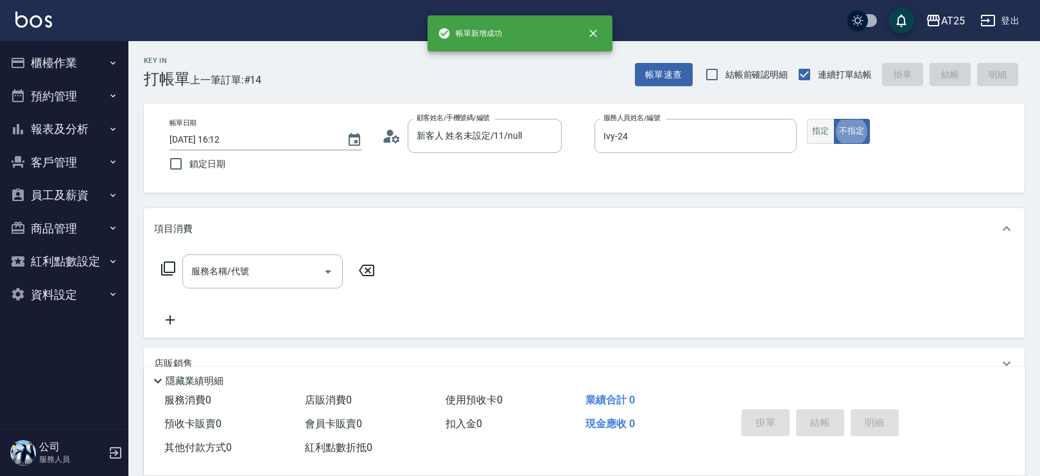
click at [831, 131] on button "指定" at bounding box center [821, 131] width 28 height 25
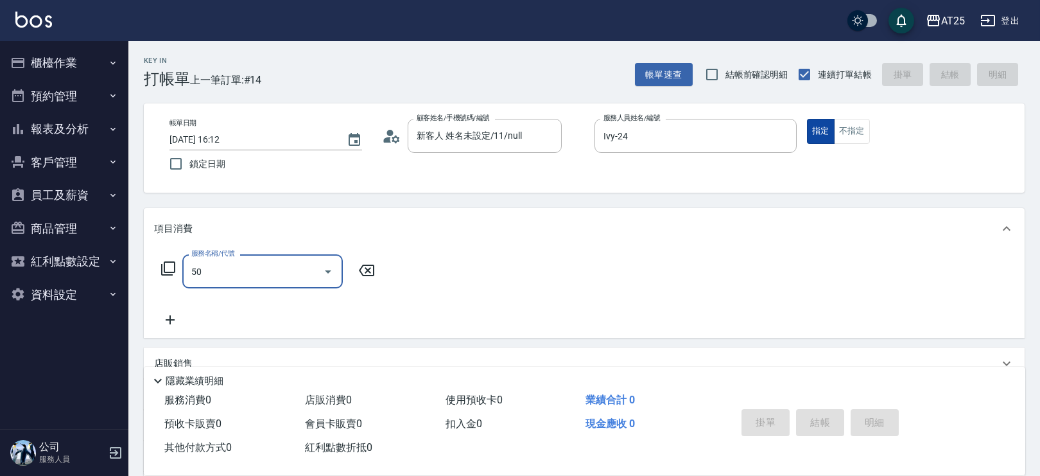
type input "501"
type input "100"
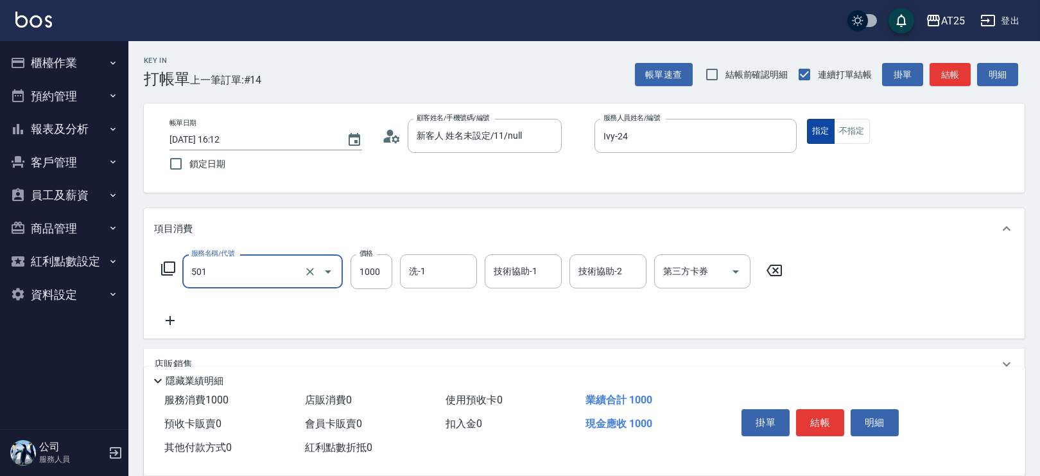
type input "染髮(501)"
type input "0"
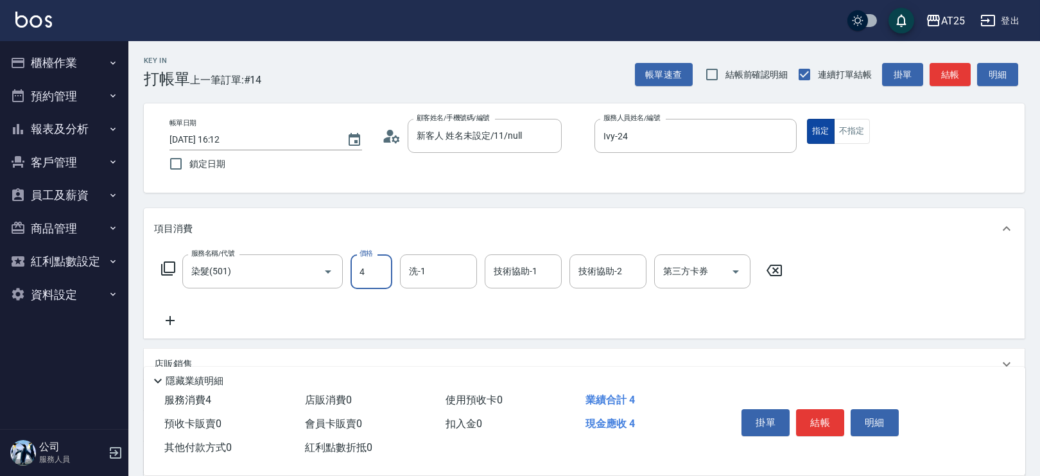
type input "43"
type input "40"
type input "439"
type input "430"
type input "4399"
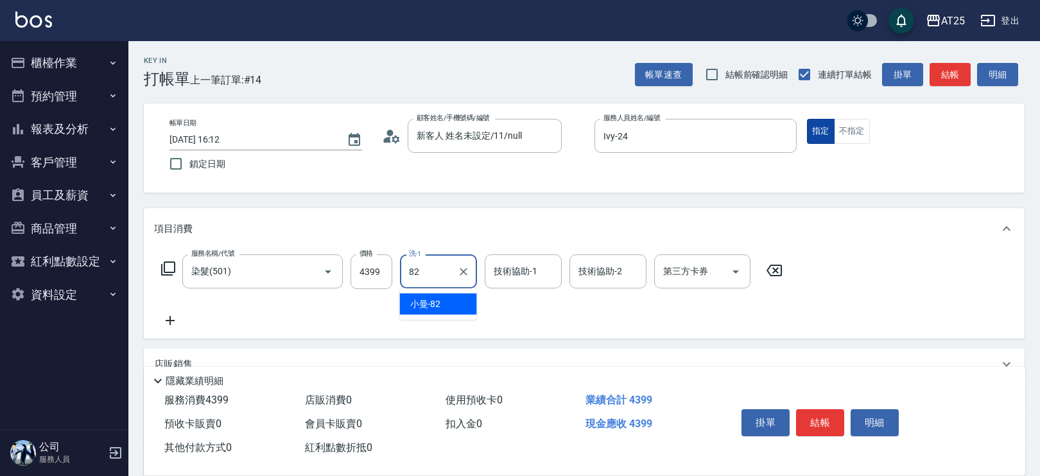
type input "小曼-82"
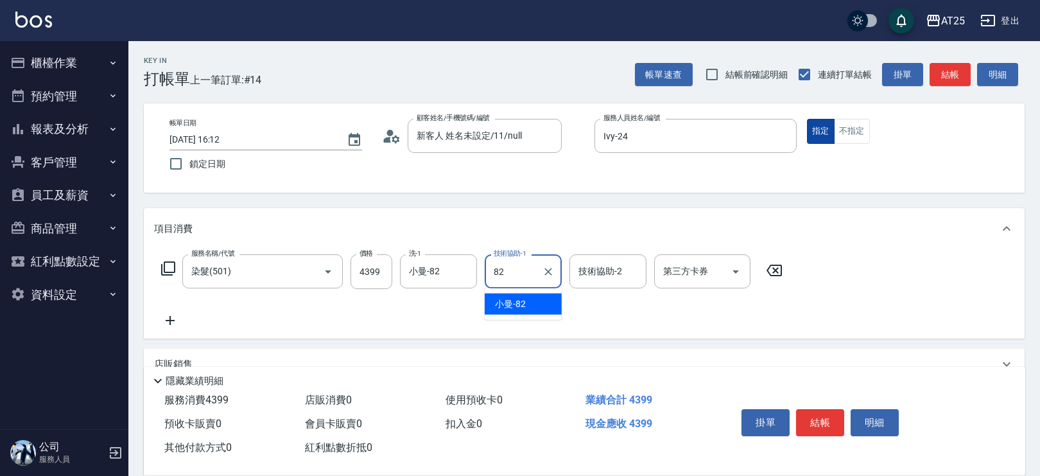
type input "小曼-82"
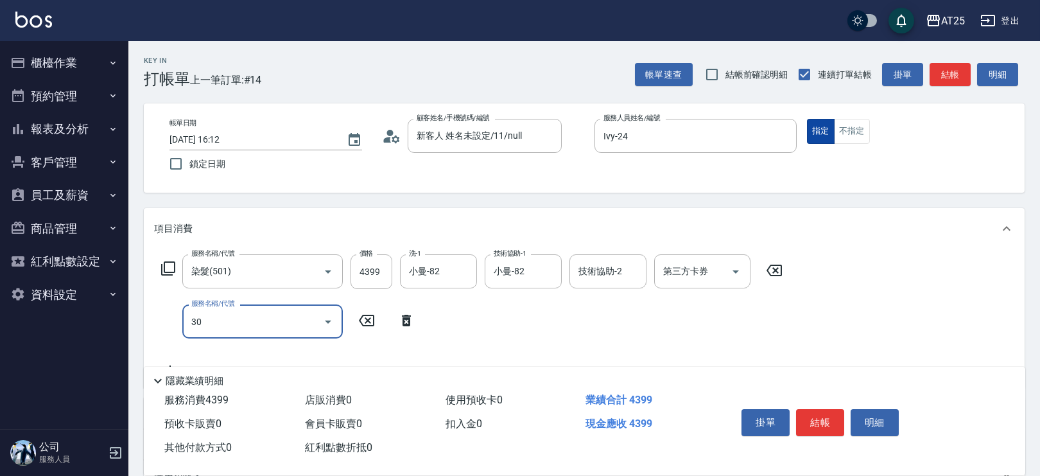
type input "301"
type input "580"
type input "燙髮(301)"
type input "430"
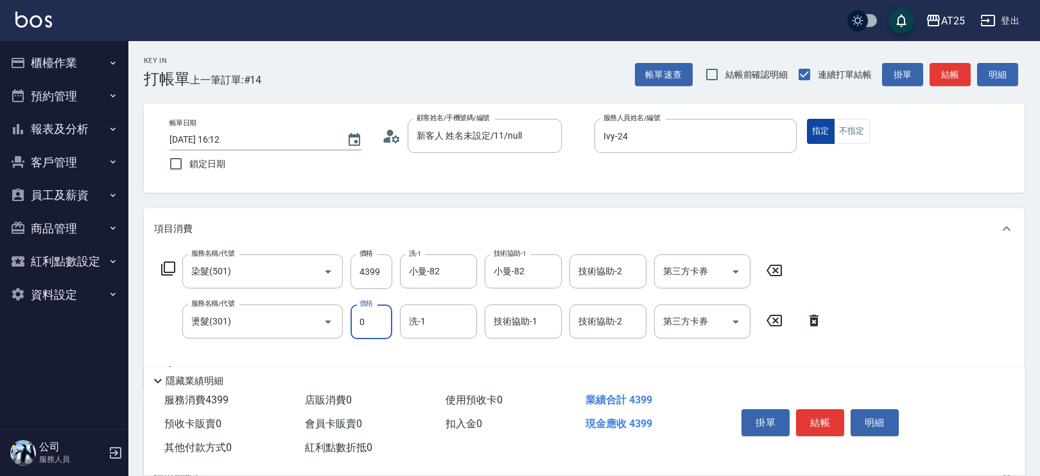
type input "0"
type input "小曼-82"
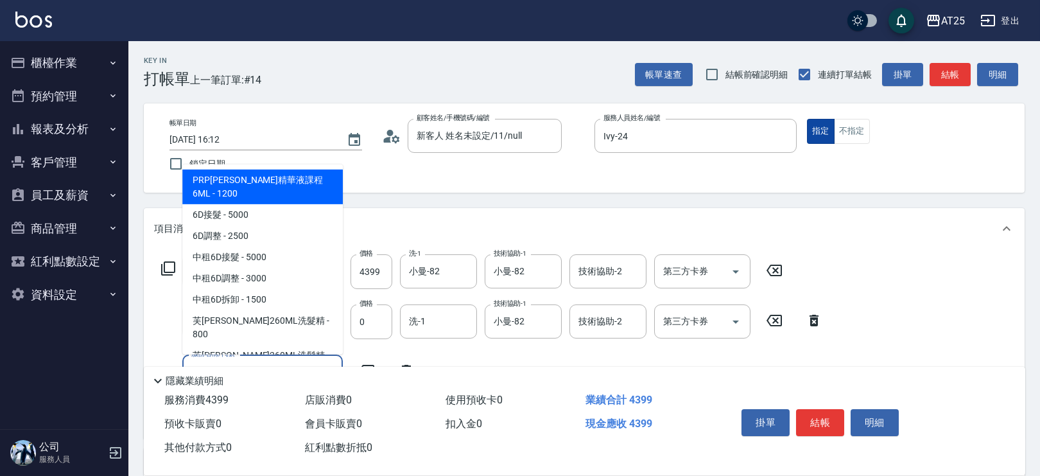
type input "601"
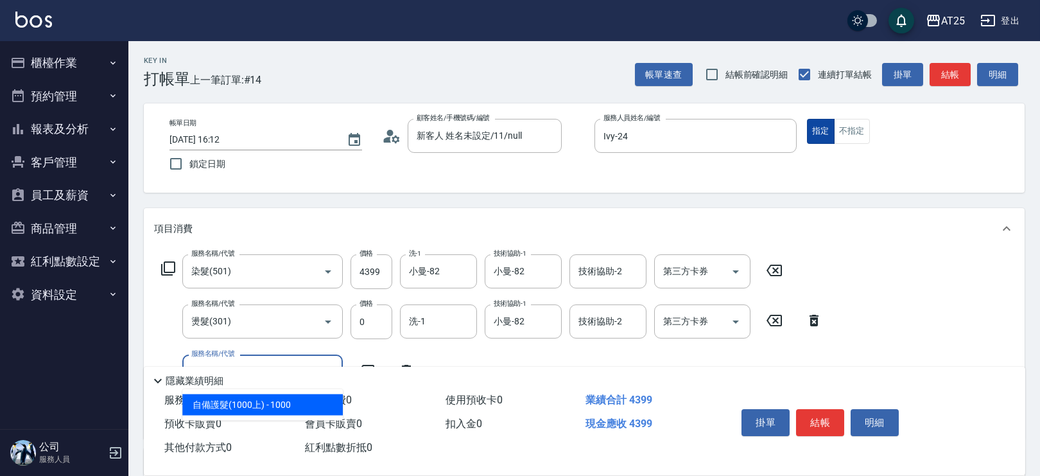
type input "530"
type input "自備護髮(1000上)(601)"
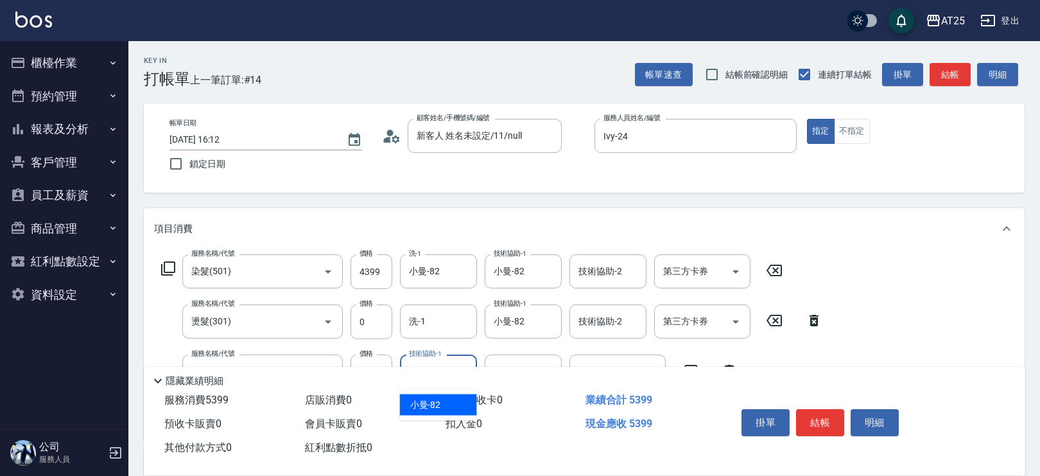
type input "小曼-82"
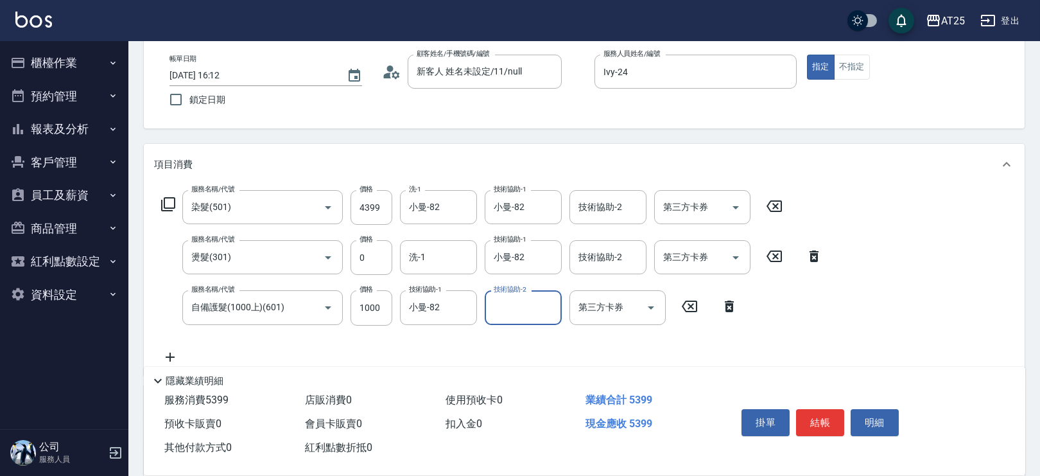
scroll to position [194, 0]
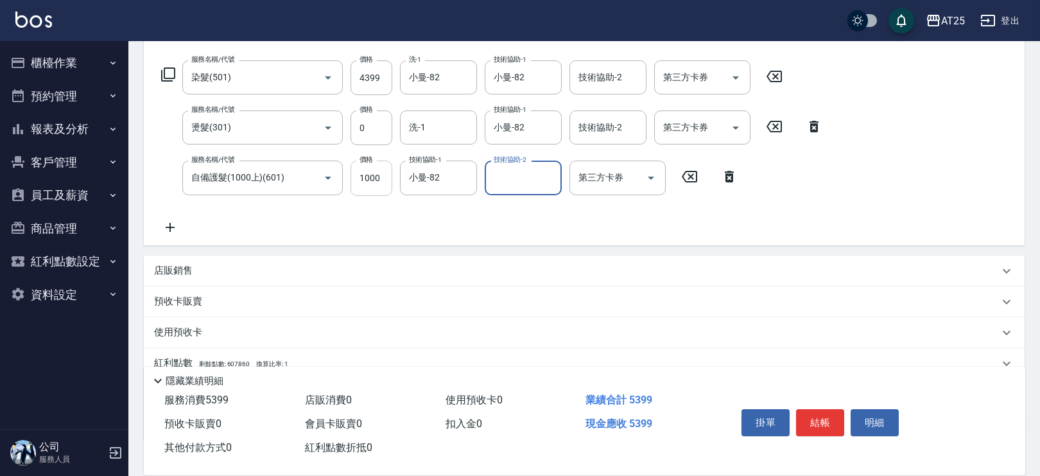
click at [377, 178] on input "1000" at bounding box center [371, 177] width 42 height 35
type input "430"
type input "0"
click at [834, 425] on button "結帳" at bounding box center [820, 422] width 48 height 27
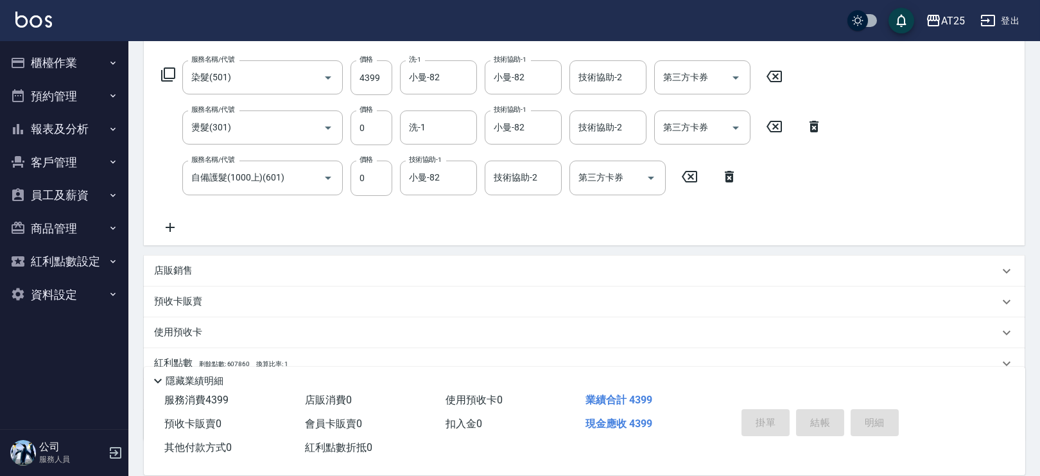
type input "0"
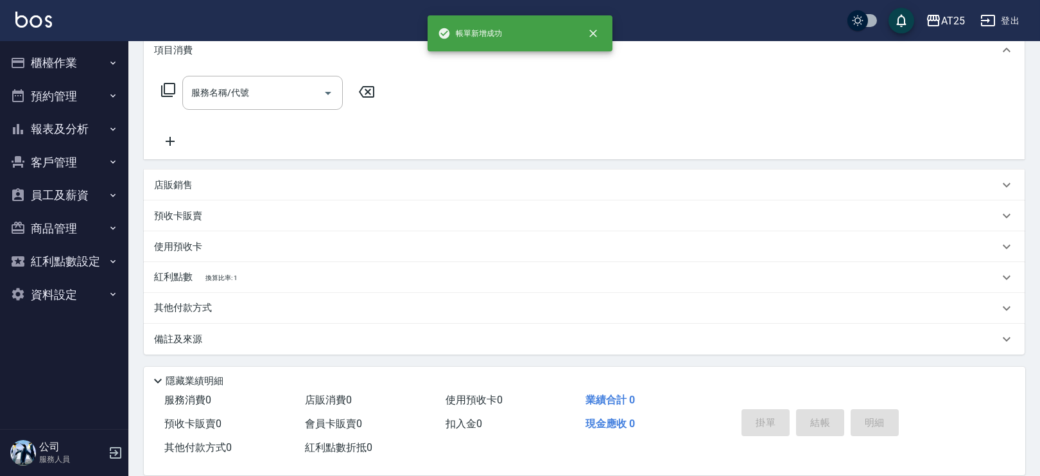
scroll to position [0, 0]
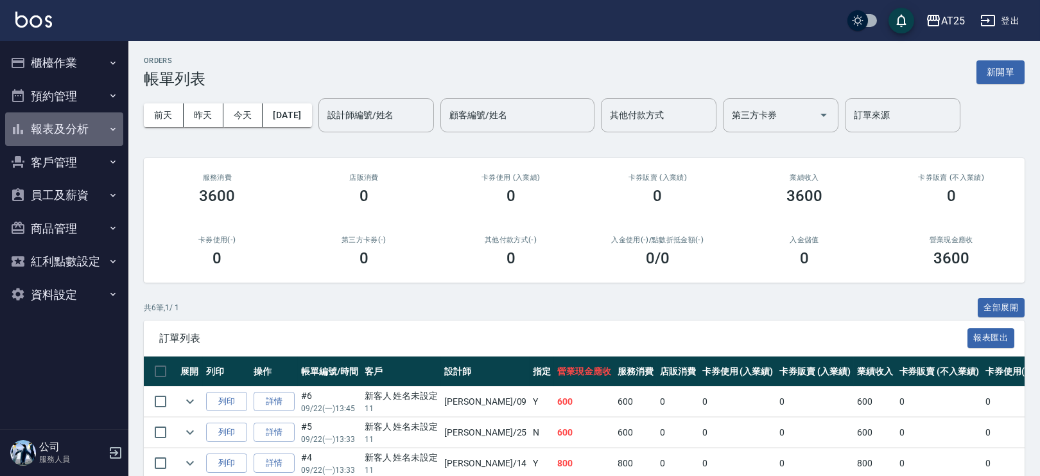
click at [103, 135] on button "報表及分析" at bounding box center [64, 128] width 118 height 33
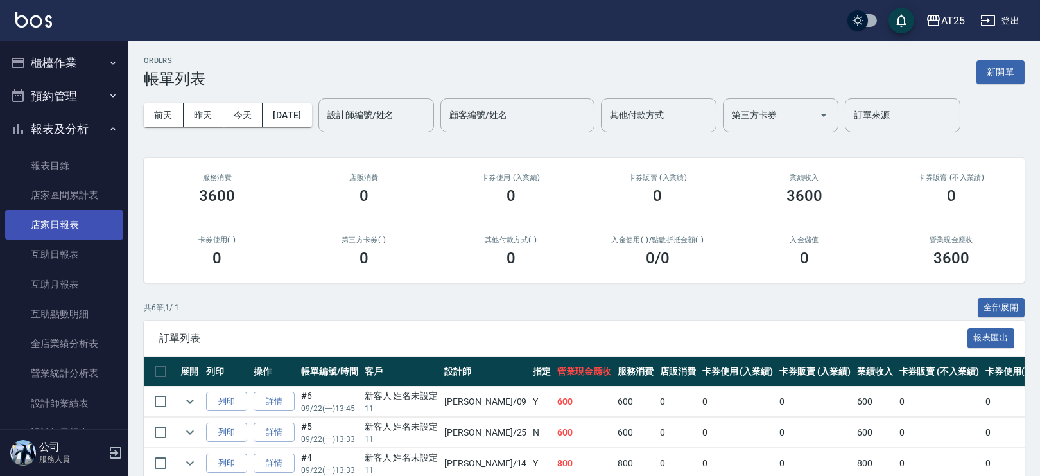
click at [77, 219] on link "店家日報表" at bounding box center [64, 225] width 118 height 30
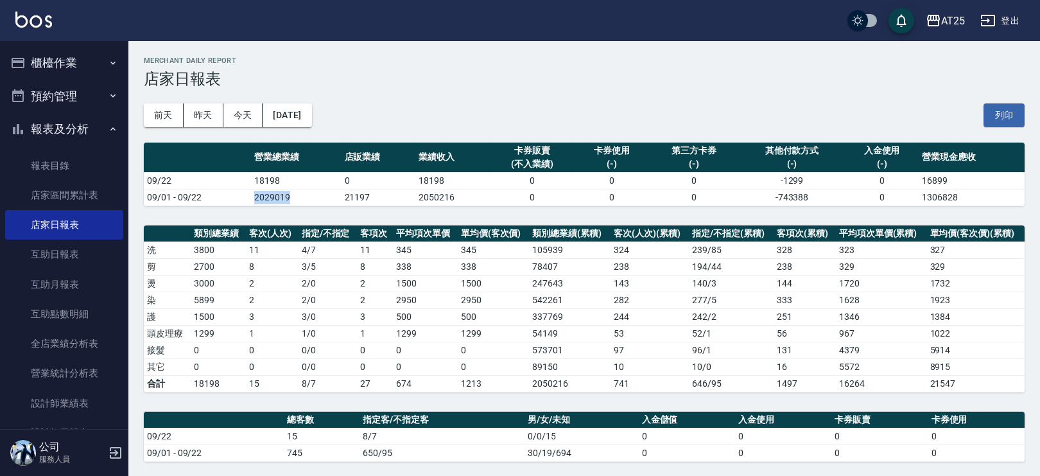
drag, startPoint x: 250, startPoint y: 196, endPoint x: 290, endPoint y: 198, distance: 40.5
click at [290, 198] on tr "09/01 - 09/22 2029019 21197 2050216 0 0 0 -743388 0 1306828" at bounding box center [584, 197] width 880 height 17
click at [290, 198] on td "2029019" at bounding box center [296, 197] width 90 height 17
drag, startPoint x: 290, startPoint y: 198, endPoint x: 266, endPoint y: 199, distance: 23.8
click at [266, 199] on td "2029019" at bounding box center [296, 197] width 90 height 17
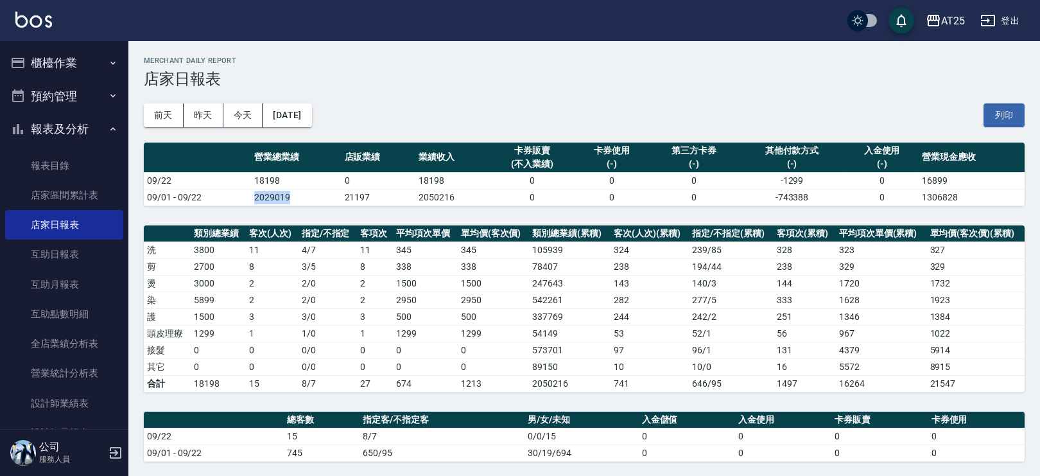
click at [284, 198] on td "2029019" at bounding box center [296, 197] width 90 height 17
drag, startPoint x: 291, startPoint y: 195, endPoint x: 255, endPoint y: 201, distance: 37.0
click at [255, 201] on td "2029019" at bounding box center [296, 197] width 90 height 17
drag, startPoint x: 254, startPoint y: 199, endPoint x: 291, endPoint y: 197, distance: 37.3
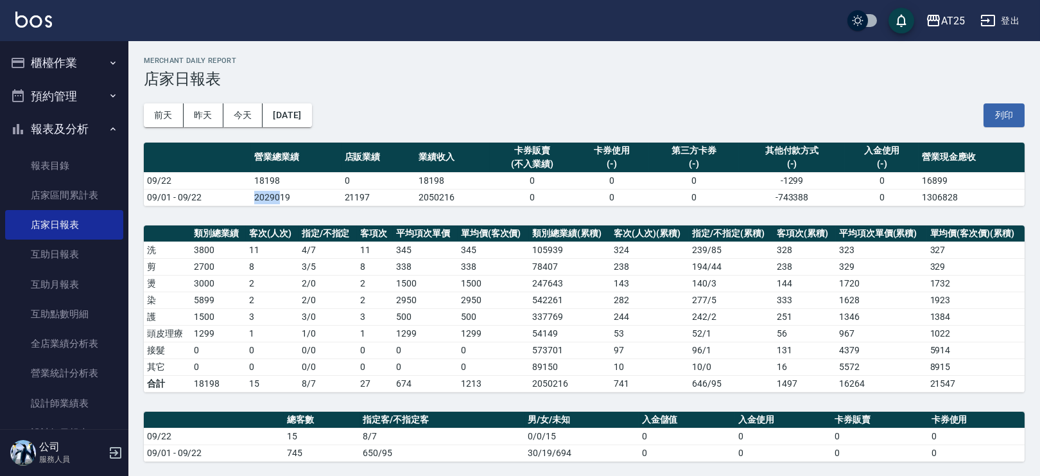
click at [289, 197] on td "2029019" at bounding box center [296, 197] width 90 height 17
click at [295, 197] on td "2029019" at bounding box center [296, 197] width 90 height 17
click at [70, 69] on button "櫃檯作業" at bounding box center [64, 62] width 118 height 33
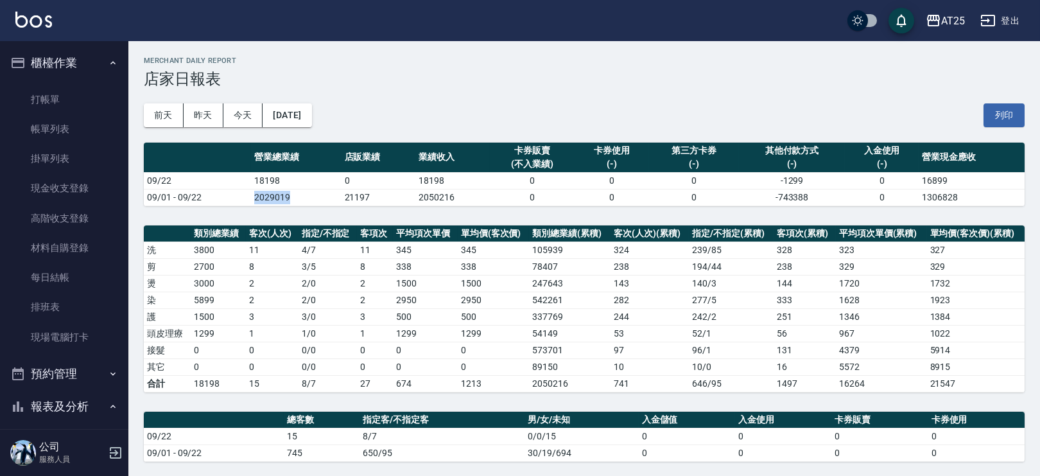
drag, startPoint x: 254, startPoint y: 198, endPoint x: 289, endPoint y: 198, distance: 35.3
click at [289, 198] on td "2029019" at bounding box center [296, 197] width 90 height 17
drag, startPoint x: 289, startPoint y: 198, endPoint x: 252, endPoint y: 199, distance: 37.2
click at [252, 199] on td "2029019" at bounding box center [296, 197] width 90 height 17
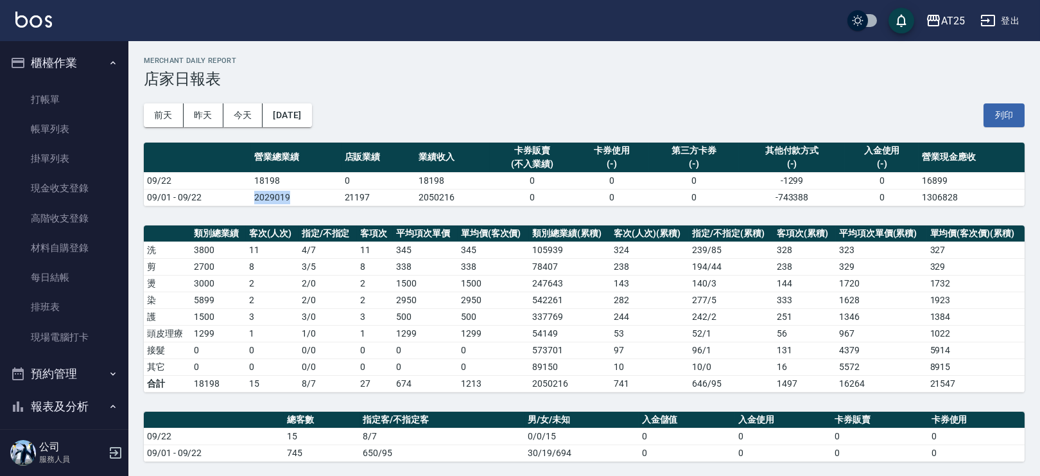
click at [252, 199] on td "2029019" at bounding box center [296, 197] width 90 height 17
drag, startPoint x: 264, startPoint y: 195, endPoint x: 291, endPoint y: 196, distance: 27.0
click at [291, 196] on td "2029019" at bounding box center [296, 197] width 90 height 17
drag, startPoint x: 264, startPoint y: 200, endPoint x: 288, endPoint y: 195, distance: 24.3
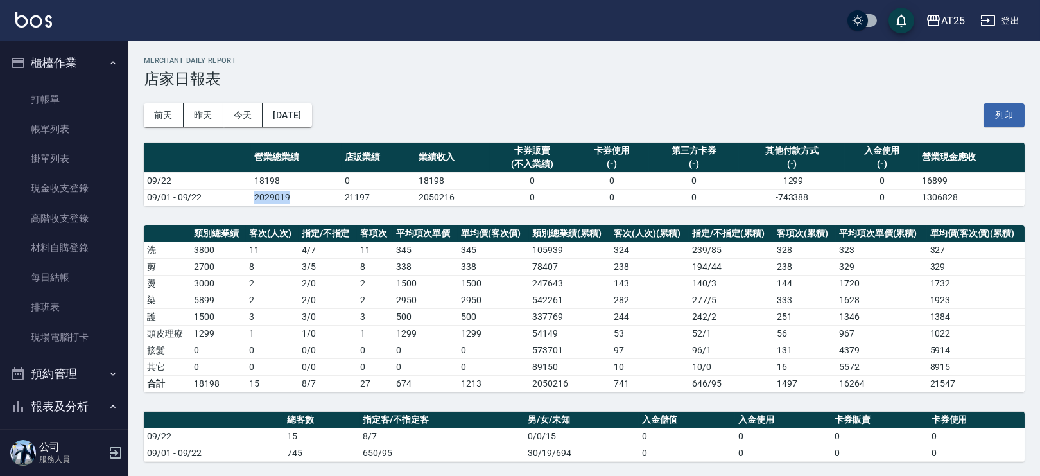
click at [288, 195] on tr "09/01 - 09/22 2029019 21197 2050216 0 0 0 -743388 0 1306828" at bounding box center [584, 197] width 880 height 17
click at [293, 197] on td "2029019" at bounding box center [296, 197] width 90 height 17
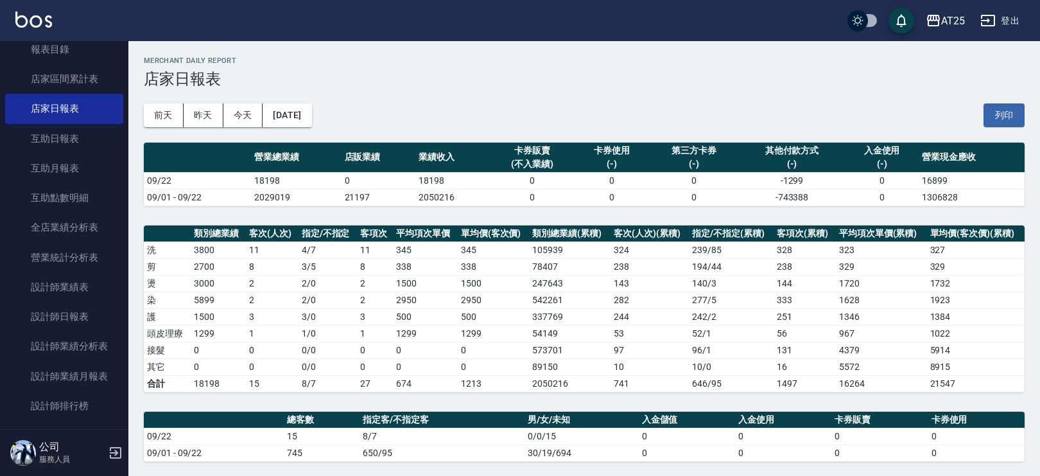
scroll to position [424, 0]
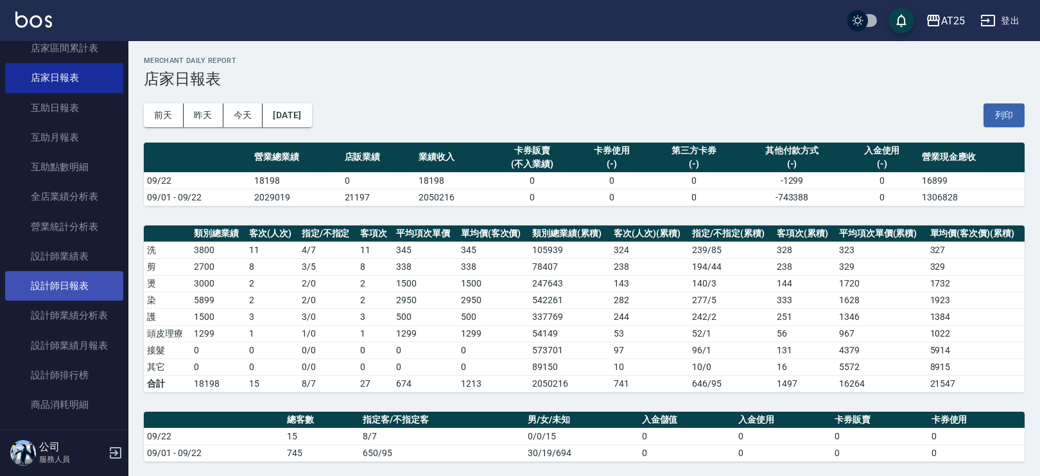
click at [105, 275] on link "設計師日報表" at bounding box center [64, 286] width 118 height 30
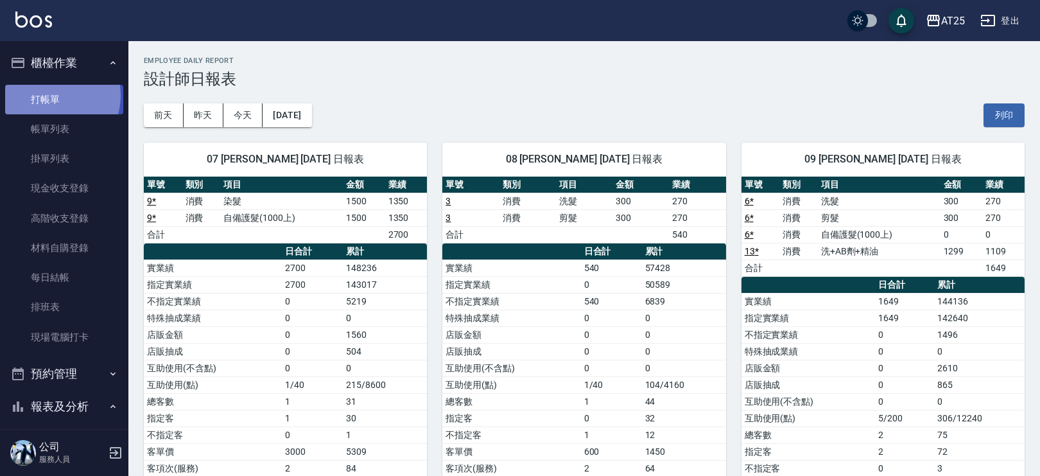
click at [53, 95] on link "打帳單" at bounding box center [64, 100] width 118 height 30
